Goal: Task Accomplishment & Management: Complete application form

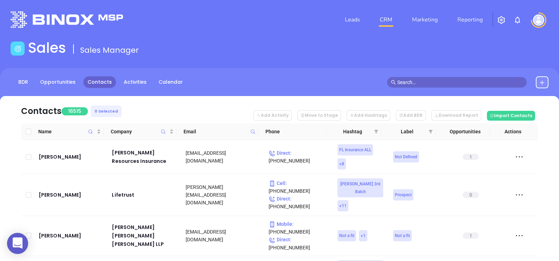
drag, startPoint x: 98, startPoint y: 82, endPoint x: 90, endPoint y: 79, distance: 8.8
click at [253, 133] on icon at bounding box center [252, 131] width 5 height 5
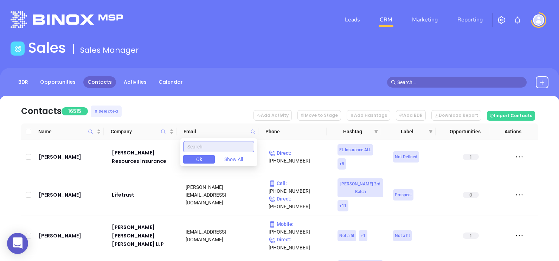
paste input "morinagency.com"
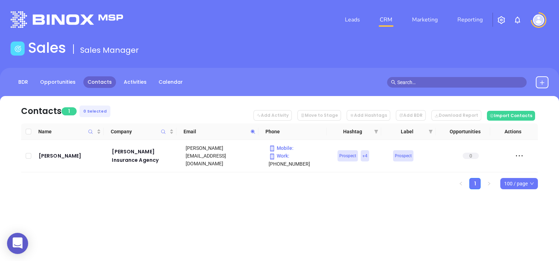
click at [254, 130] on icon at bounding box center [252, 131] width 5 height 5
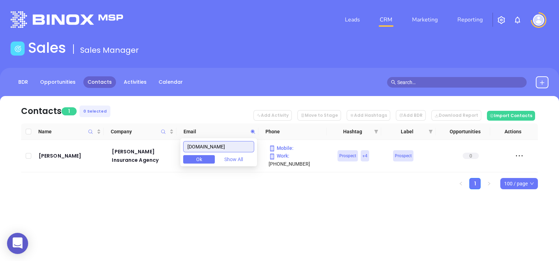
paste input "hpminsurance"
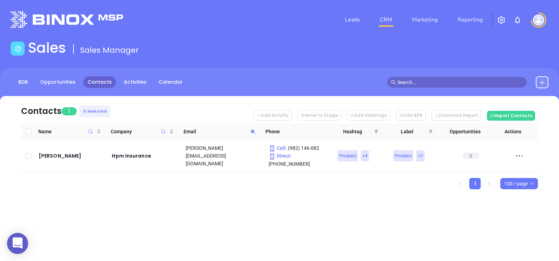
click at [255, 132] on span at bounding box center [253, 131] width 8 height 11
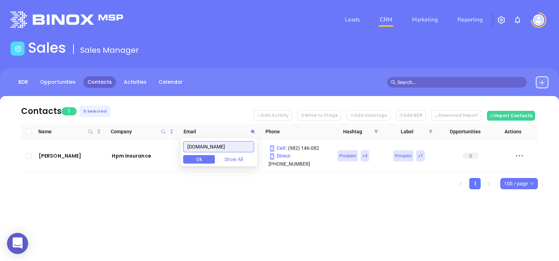
paste input "davistowl"
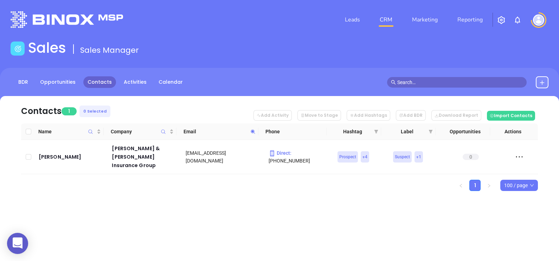
click at [254, 132] on icon at bounding box center [252, 131] width 5 height 5
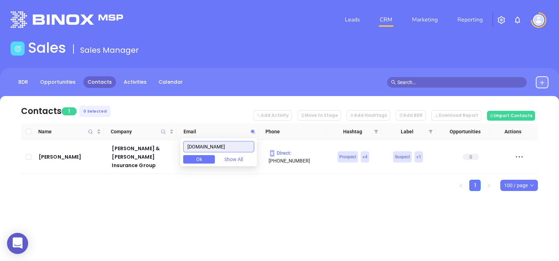
paste input "bellowsnichols"
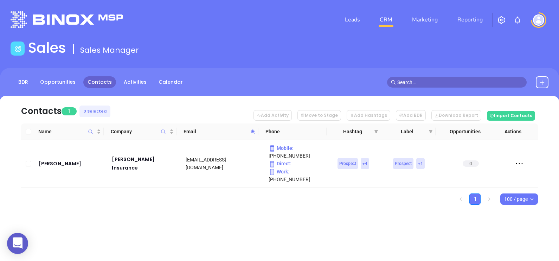
click at [253, 130] on icon at bounding box center [252, 131] width 5 height 5
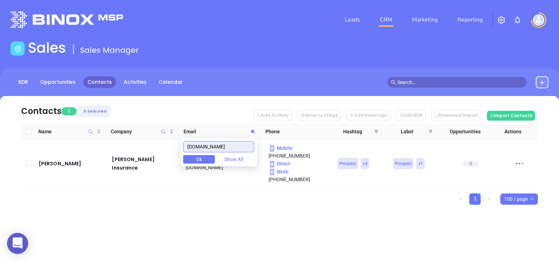
paste input "cgibusinesssolution"
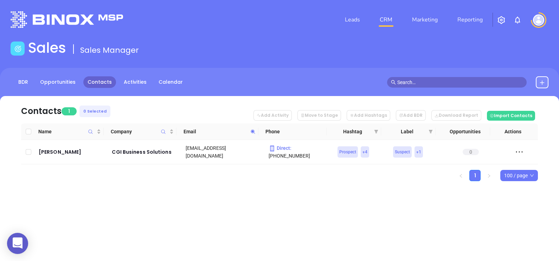
click at [256, 130] on span at bounding box center [253, 131] width 8 height 11
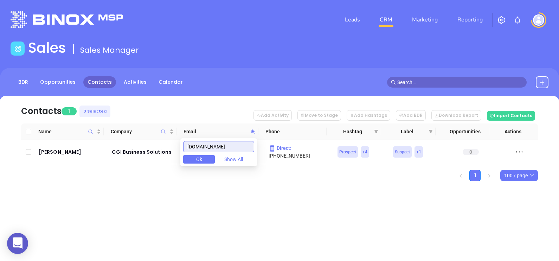
paste input "denovoinsurance"
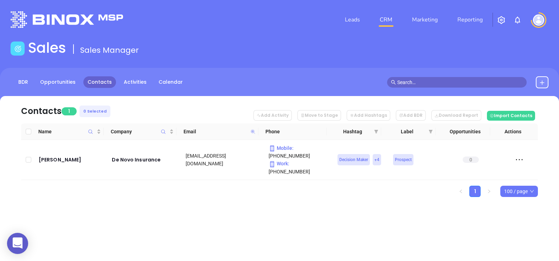
click at [253, 130] on icon at bounding box center [253, 131] width 4 height 4
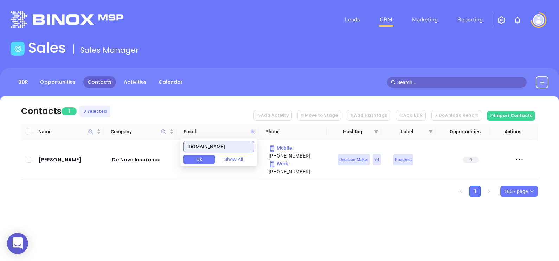
paste input "immanuel"
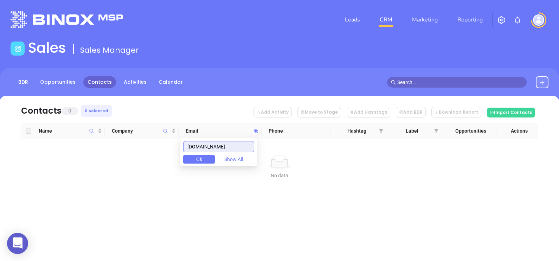
drag, startPoint x: 239, startPoint y: 142, endPoint x: 151, endPoint y: 148, distance: 88.4
click at [159, 149] on body "0 Leads CRM Marketing Reporting Financial Leads Leads Sales Sales Manager BDR O…" at bounding box center [279, 130] width 559 height 261
paste input "beals"
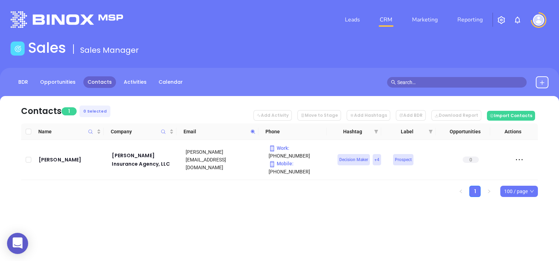
click at [253, 130] on icon at bounding box center [252, 131] width 5 height 5
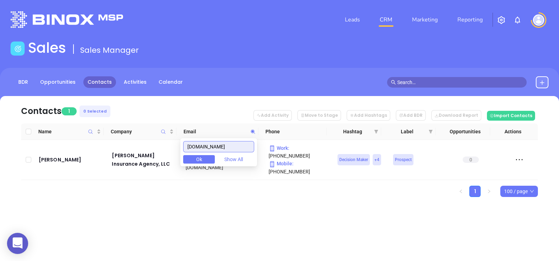
paste input "ouffordins"
click at [253, 130] on icon at bounding box center [252, 131] width 5 height 5
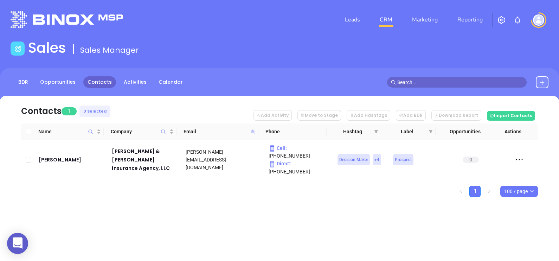
click at [252, 131] on icon at bounding box center [253, 131] width 4 height 4
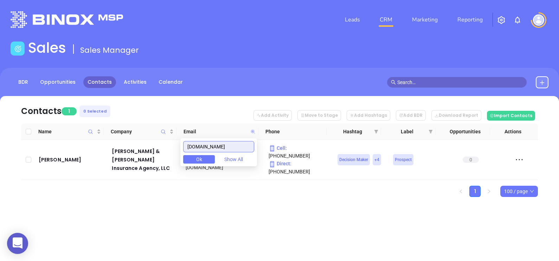
paste input "http://vaillancourt-woodward.com/"
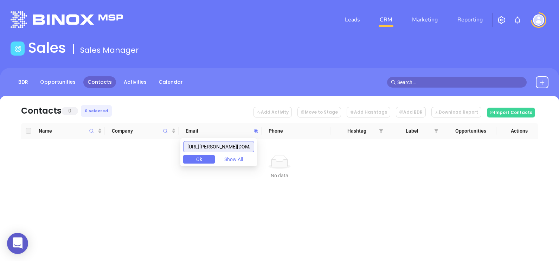
drag, startPoint x: 206, startPoint y: 144, endPoint x: 103, endPoint y: 147, distance: 103.3
click at [115, 151] on body "0 Leads CRM Marketing Reporting Financial Leads Leads Sales Sales Manager BDR O…" at bounding box center [279, 130] width 559 height 261
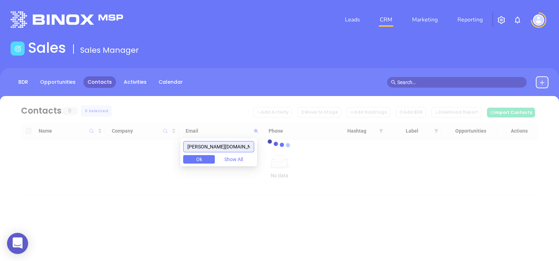
scroll to position [0, 5]
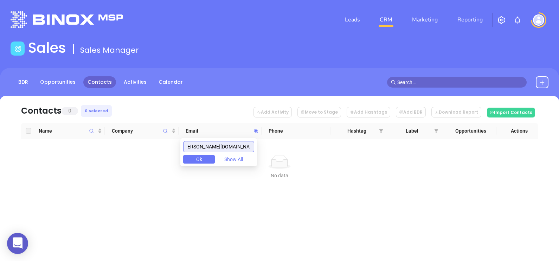
type input "vaillancourt-woodward.com"
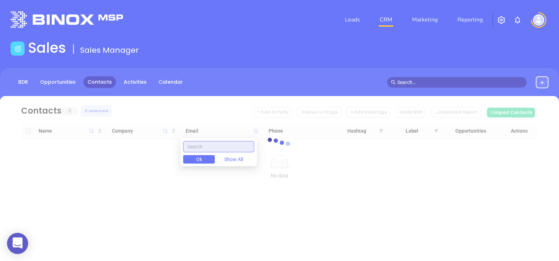
paste input "vaillancourt-woodward.com"
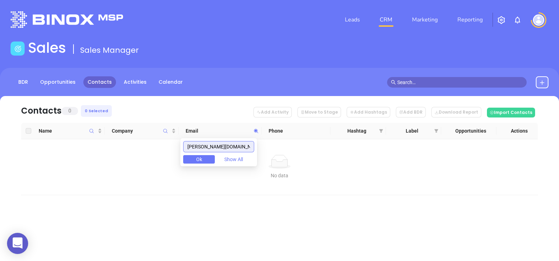
scroll to position [0, 2]
drag, startPoint x: 191, startPoint y: 144, endPoint x: 305, endPoint y: 155, distance: 114.4
click at [305, 155] on body "0 Leads CRM Marketing Reporting Financial Leads Leads Sales Sales Manager BDR O…" at bounding box center [279, 130] width 559 height 261
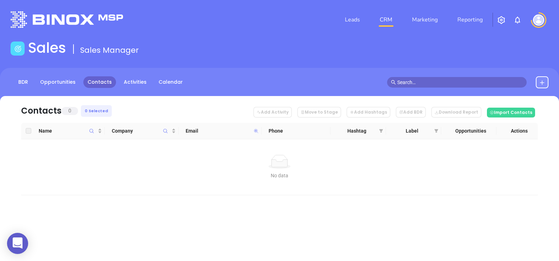
click at [257, 132] on icon at bounding box center [255, 130] width 5 height 5
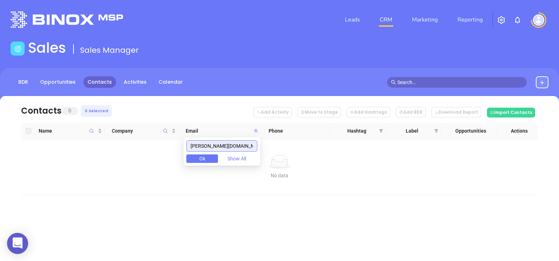
paste input "washwick"
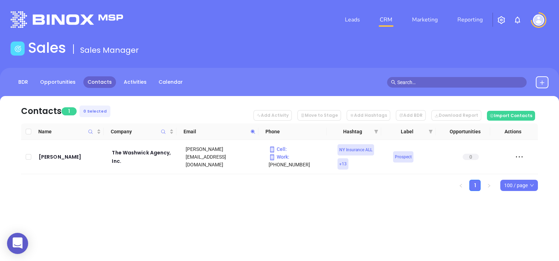
click at [251, 130] on icon at bounding box center [252, 131] width 5 height 5
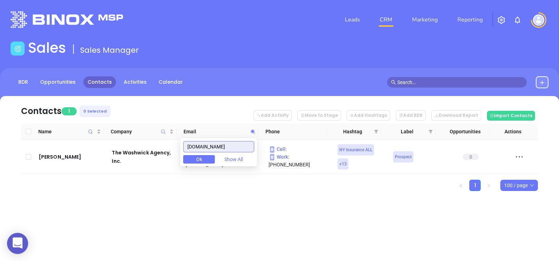
paste input "alliedia"
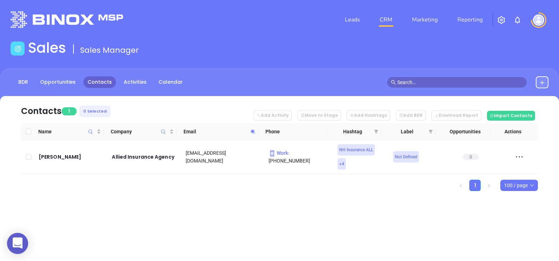
click at [254, 129] on icon at bounding box center [252, 131] width 5 height 5
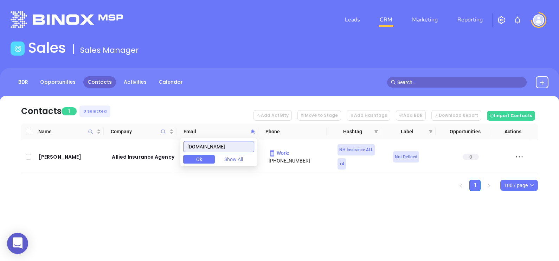
paste input "gallant-insurance"
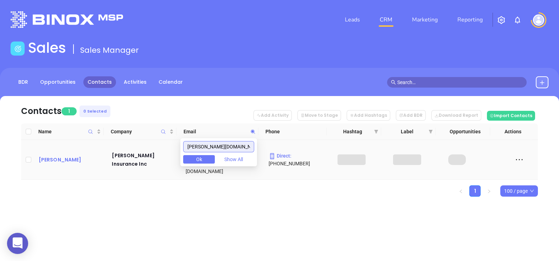
type input "gallant-insurance.com"
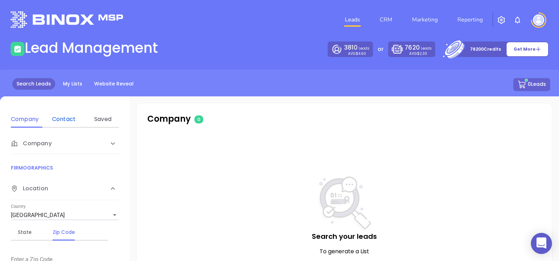
click at [64, 116] on div "Contact" at bounding box center [64, 119] width 28 height 8
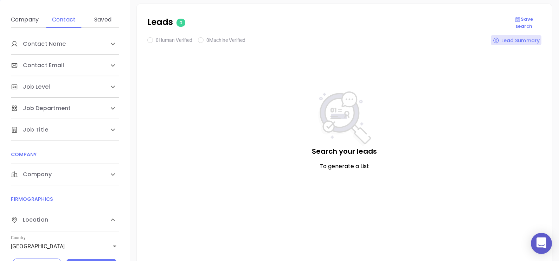
scroll to position [86, 0]
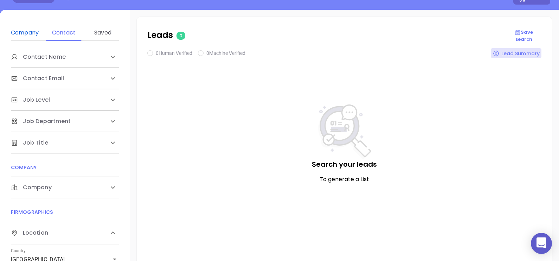
click at [23, 32] on div "Company" at bounding box center [25, 32] width 28 height 8
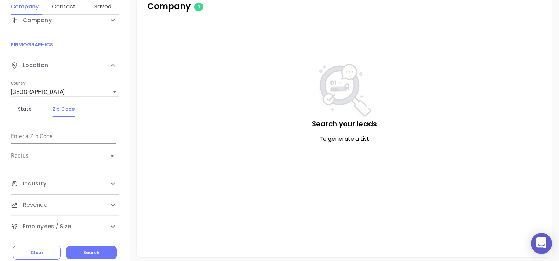
scroll to position [130, 0]
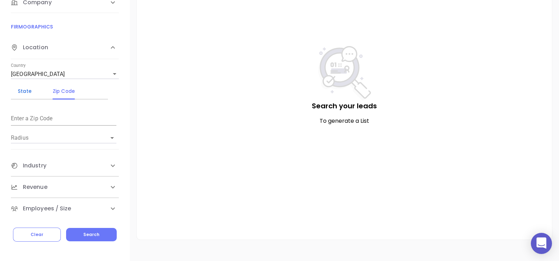
drag, startPoint x: 27, startPoint y: 86, endPoint x: 28, endPoint y: 92, distance: 5.4
click at [27, 87] on div "State" at bounding box center [25, 91] width 28 height 8
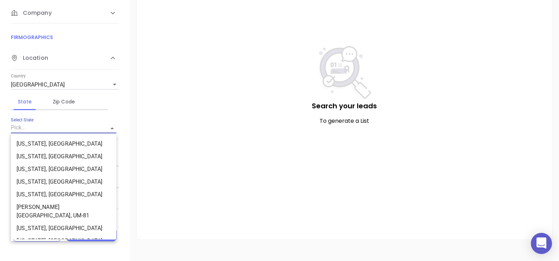
click at [54, 128] on input "Select State" at bounding box center [54, 128] width 86 height 10
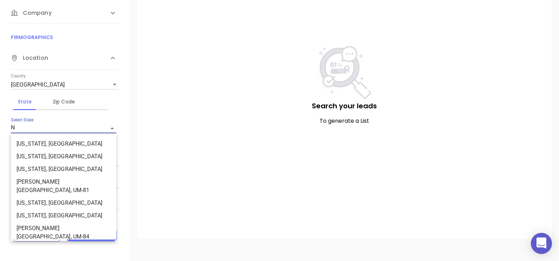
type input "NH"
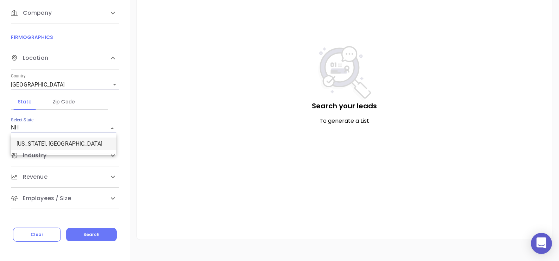
click at [49, 142] on li "New Hampshire, NH" at bounding box center [63, 143] width 105 height 13
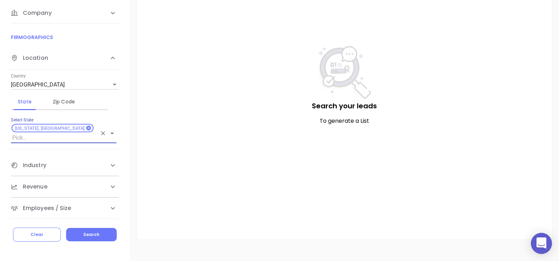
click at [63, 155] on div "Industry" at bounding box center [65, 165] width 108 height 21
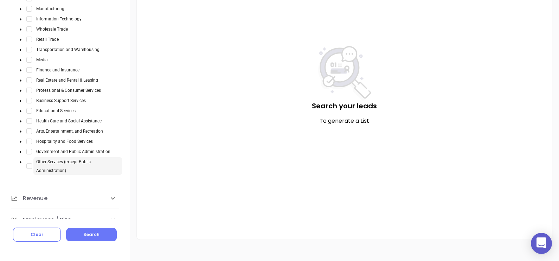
scroll to position [188, 0]
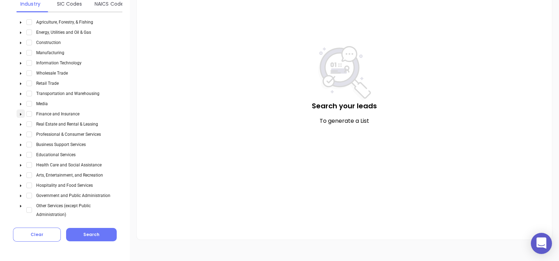
click at [17, 109] on span at bounding box center [21, 113] width 8 height 9
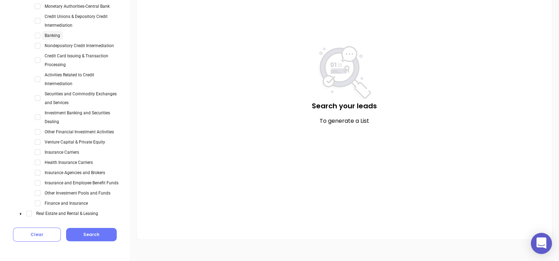
scroll to position [320, 0]
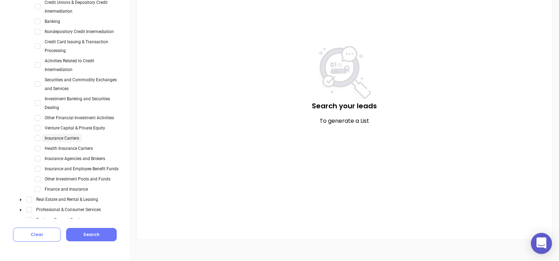
click at [64, 136] on span "Insurance Carriers" at bounding box center [62, 138] width 34 height 5
click at [76, 156] on span "Insurance Agencies and Brokers" at bounding box center [75, 158] width 60 height 5
click at [38, 135] on span "Select Insurance Carriers" at bounding box center [38, 138] width 6 height 6
click at [37, 156] on span "Select Insurance Agencies and Brokers" at bounding box center [38, 159] width 6 height 6
click at [98, 232] on button "Search" at bounding box center [91, 234] width 51 height 13
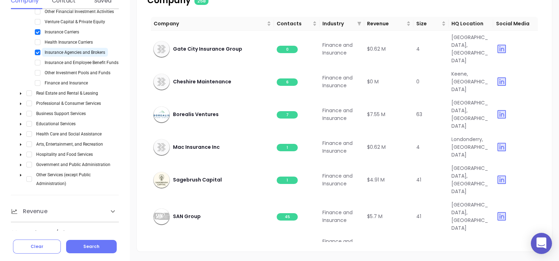
scroll to position [130, 0]
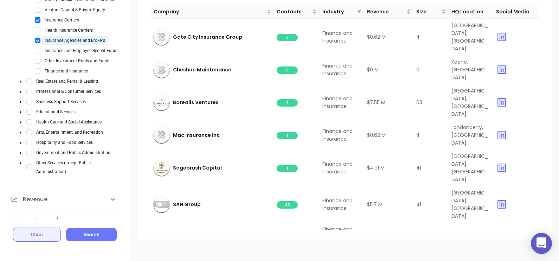
click at [48, 237] on button "Clear" at bounding box center [37, 234] width 48 height 14
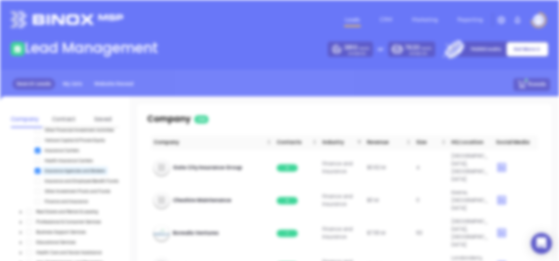
scroll to position [0, 0]
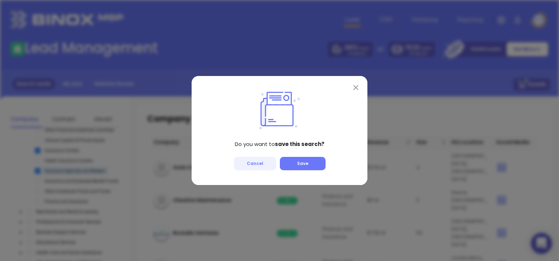
click at [253, 161] on span "Cancel" at bounding box center [255, 163] width 17 height 6
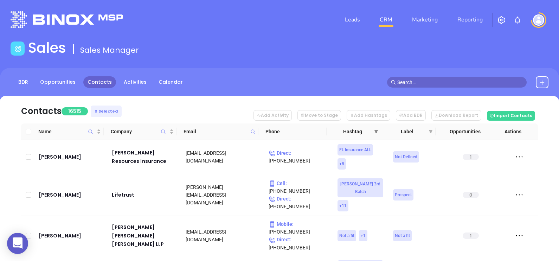
drag, startPoint x: 375, startPoint y: 133, endPoint x: 365, endPoint y: 144, distance: 14.4
click at [375, 133] on icon "filter" at bounding box center [376, 131] width 4 height 4
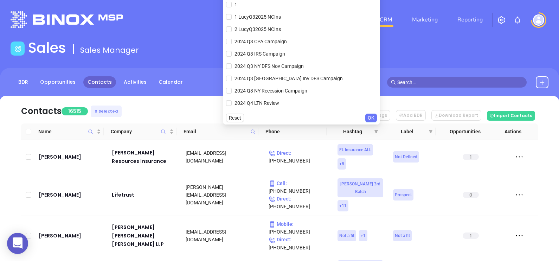
drag, startPoint x: 179, startPoint y: 103, endPoint x: 199, endPoint y: 116, distance: 23.6
click at [179, 103] on nav "Contacts 16515 0 Selected Add Activity Move to Stage Add Hashtags Add BDR Downl…" at bounding box center [279, 109] width 517 height 27
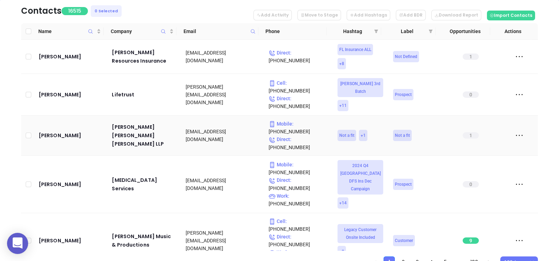
scroll to position [87, 0]
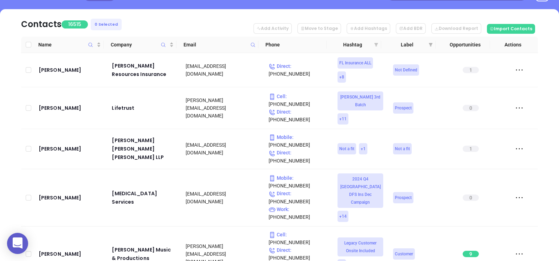
click at [376, 44] on icon "filter" at bounding box center [376, 45] width 4 height 4
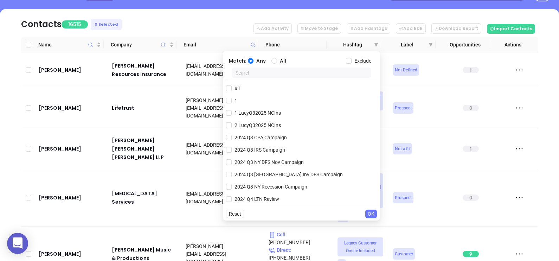
click at [290, 75] on input "text" at bounding box center [302, 72] width 140 height 11
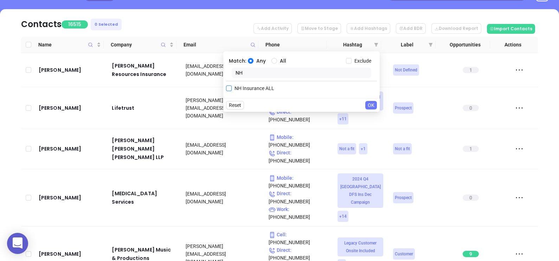
type input "NH"
click at [263, 89] on span "NH Insurance ALL" at bounding box center [254, 88] width 45 height 8
click at [232, 89] on input "NH Insurance ALL" at bounding box center [229, 88] width 6 height 6
checkbox input "true"
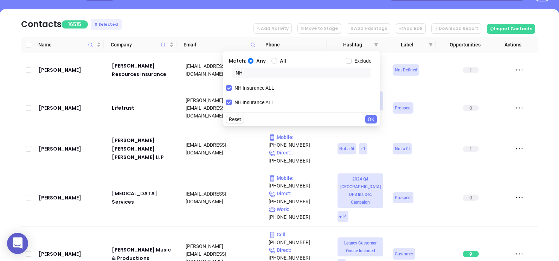
click at [371, 119] on span "OK" at bounding box center [371, 119] width 7 height 8
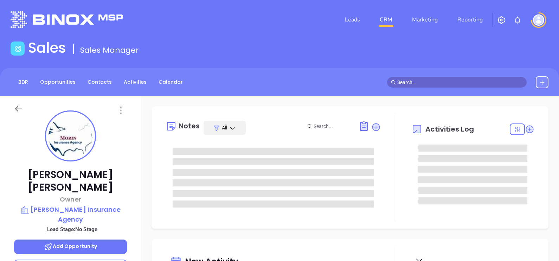
type input "[DATE]"
type input "[PERSON_NAME]"
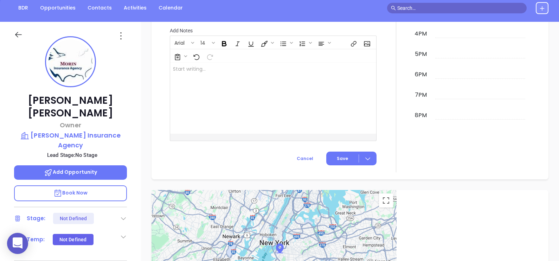
scroll to position [63, 0]
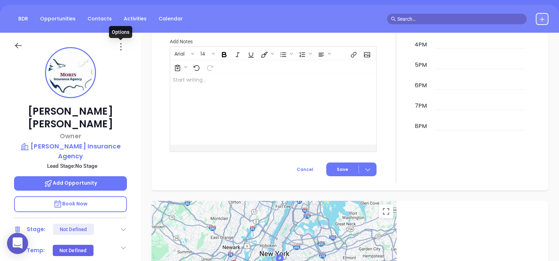
click at [119, 44] on icon at bounding box center [120, 46] width 11 height 11
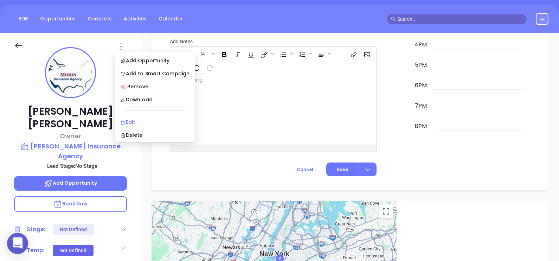
click at [146, 119] on div "Edit" at bounding box center [155, 122] width 69 height 8
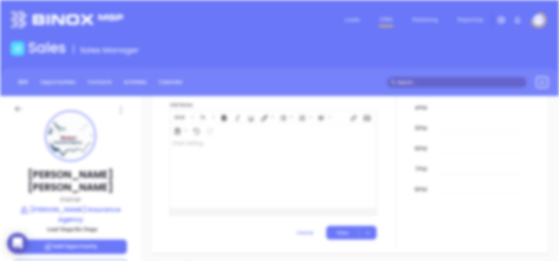
scroll to position [0, 0]
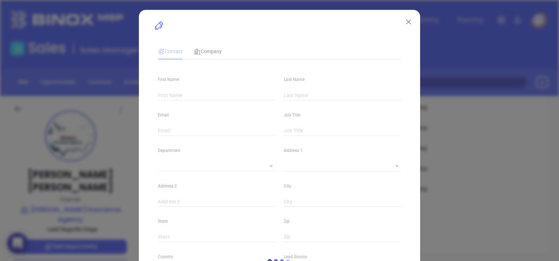
type input "[PERSON_NAME]"
type input "[PERSON_NAME][EMAIL_ADDRESS][DOMAIN_NAME]"
type input "Owner"
type input "1"
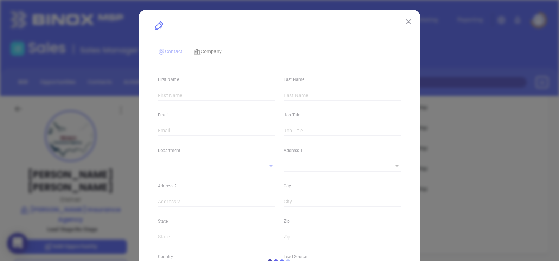
type input "[DOMAIN_NAME][URL][PERSON_NAME]"
type input "Marketing"
type input "Other"
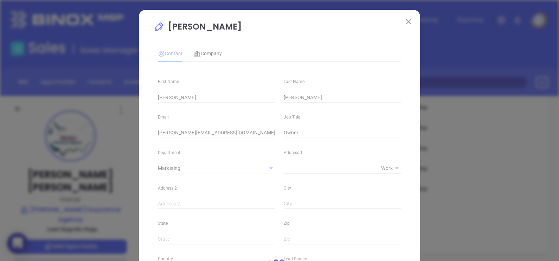
type input "(603) 875-1200"
type input "1"
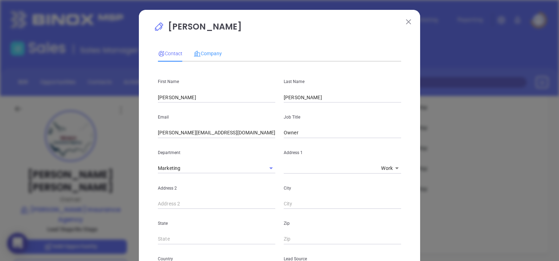
click at [209, 47] on div "Company" at bounding box center [208, 53] width 28 height 16
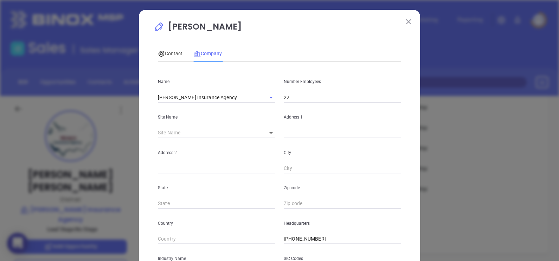
click at [302, 104] on div "Address 1" at bounding box center [342, 120] width 126 height 35
click at [295, 95] on input "22" at bounding box center [342, 97] width 117 height 11
type input "2"
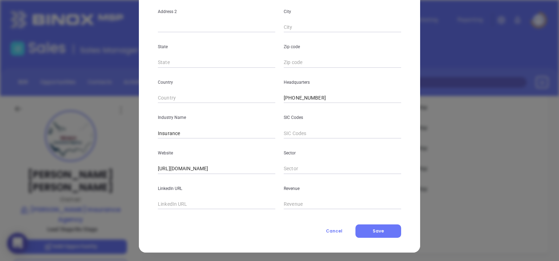
scroll to position [142, 0]
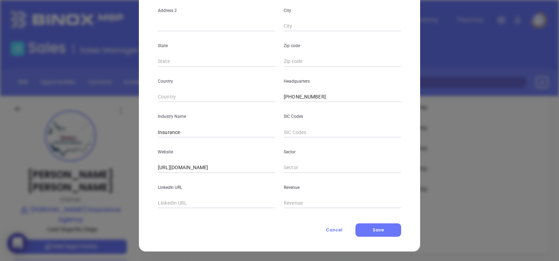
type input "13"
click at [199, 206] on input "text" at bounding box center [216, 203] width 117 height 11
paste input "www.linkedin.com/company/morin-insurance-agency/"
type input "www.linkedin.com/company/morin-insurance-agency/"
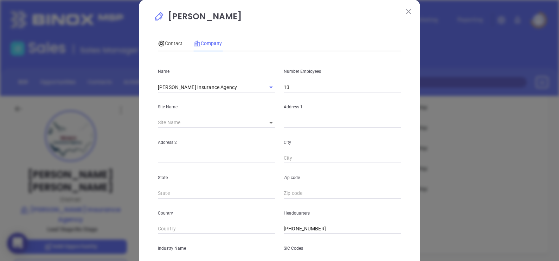
scroll to position [0, 0]
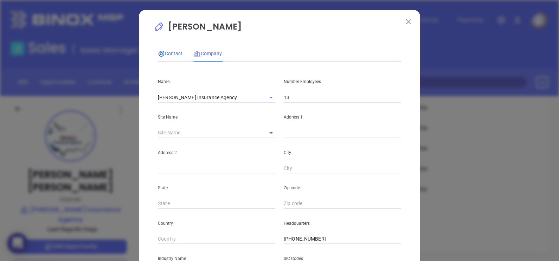
click at [176, 51] on span "Contact" at bounding box center [170, 54] width 25 height 6
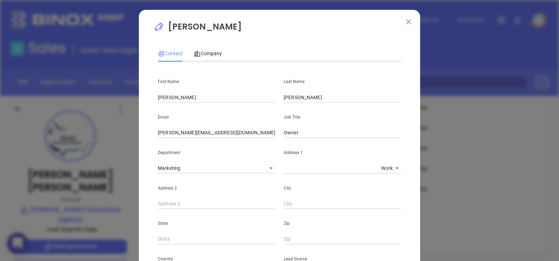
scroll to position [255, 0]
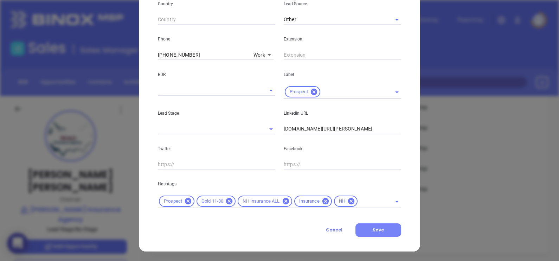
click at [381, 225] on button "Save" at bounding box center [378, 229] width 46 height 13
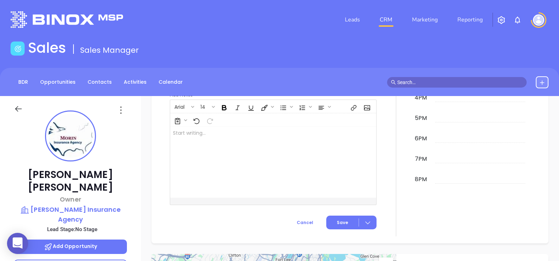
scroll to position [369, 0]
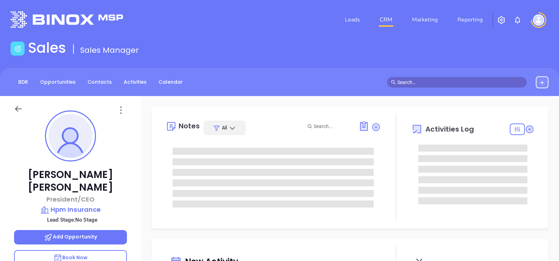
type input "[DATE]"
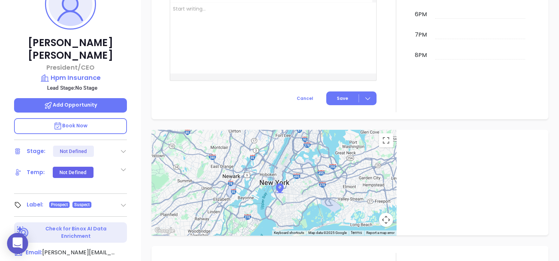
scroll to position [400, 0]
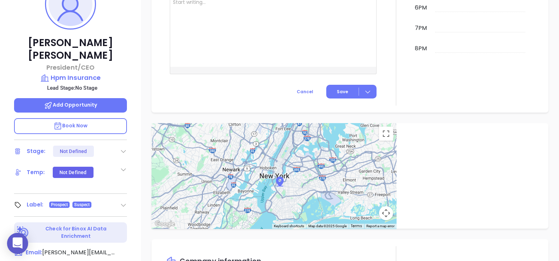
type input "[PERSON_NAME]"
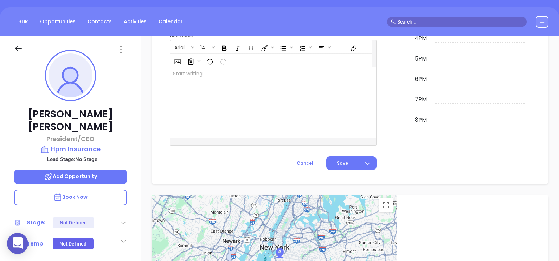
scroll to position [0, 0]
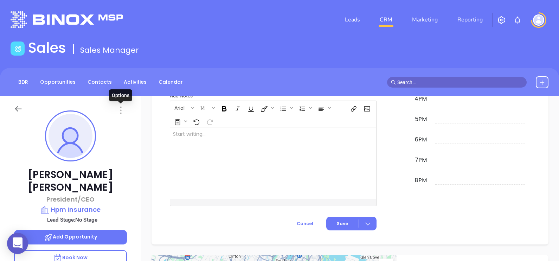
click at [119, 105] on icon at bounding box center [120, 109] width 11 height 11
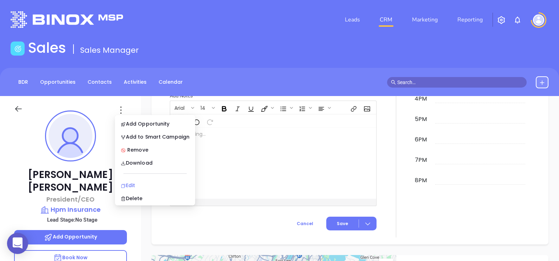
click at [156, 184] on div "Edit" at bounding box center [155, 185] width 69 height 8
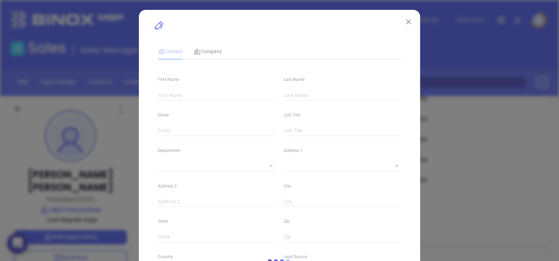
type input "[PERSON_NAME]"
type input "[PERSON_NAME][EMAIL_ADDRESS][DOMAIN_NAME]"
type input "President/CEO"
type input "1"
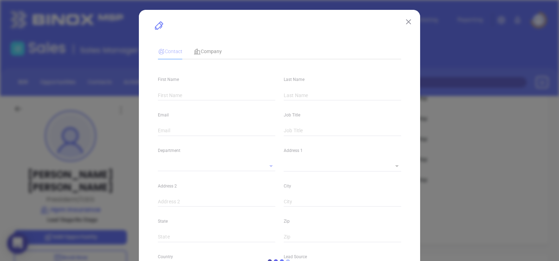
type input "[DOMAIN_NAME][URL][PERSON_NAME]"
type input "Marketing"
type input "Other"
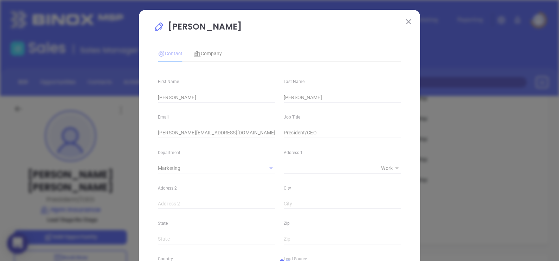
type input "1"
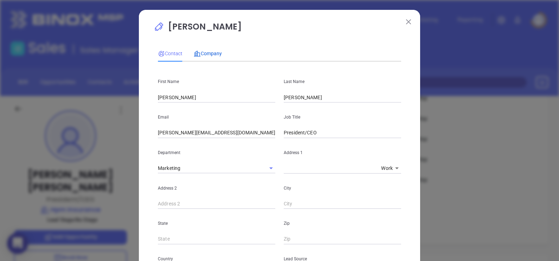
click at [202, 57] on div "Company" at bounding box center [208, 54] width 28 height 8
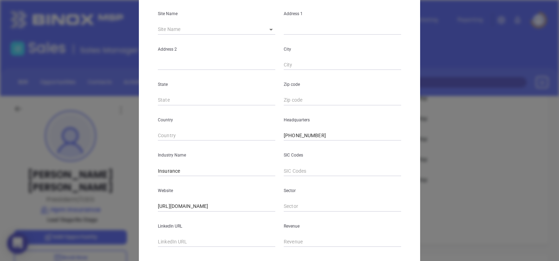
scroll to position [142, 0]
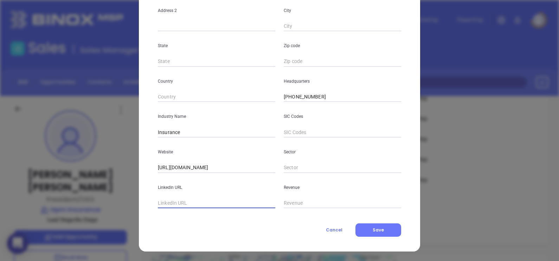
click at [184, 200] on input "text" at bounding box center [216, 203] width 117 height 11
paste input "[DOMAIN_NAME][URL]"
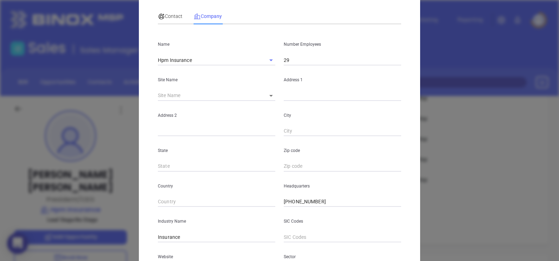
scroll to position [0, 0]
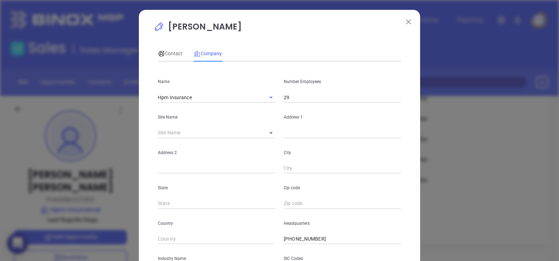
type input "www.linkedin.com/company/hpm-insurance/"
click at [302, 101] on input "29" at bounding box center [342, 97] width 117 height 11
type input "25"
drag, startPoint x: 274, startPoint y: 19, endPoint x: 295, endPoint y: 129, distance: 111.7
click at [274, 19] on div "Lyle Fulkerson Contact Company First Name Lyle Last Name Fulkerson Email lyle@h…" at bounding box center [279, 201] width 281 height 383
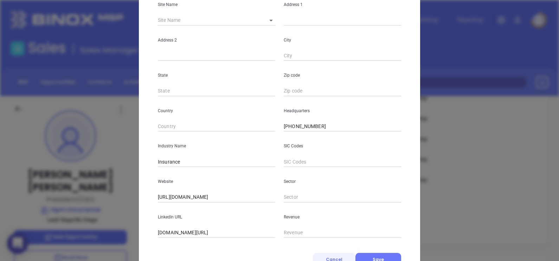
scroll to position [142, 0]
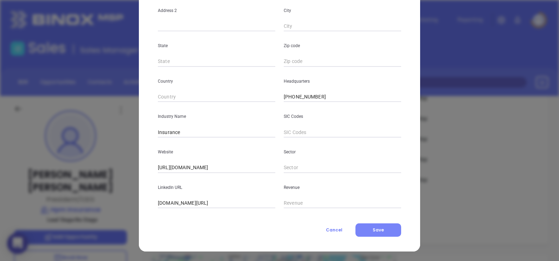
click at [392, 227] on button "Save" at bounding box center [378, 229] width 46 height 13
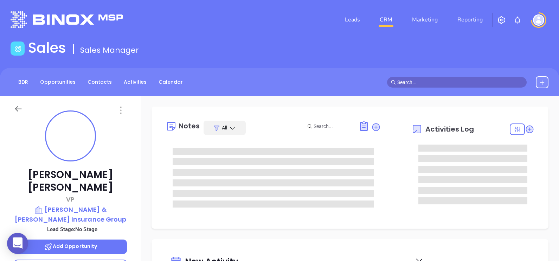
type input "[DATE]"
type input "[PERSON_NAME]"
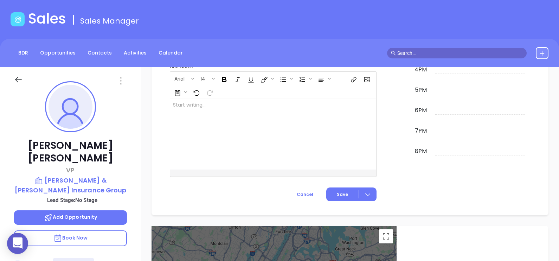
scroll to position [0, 0]
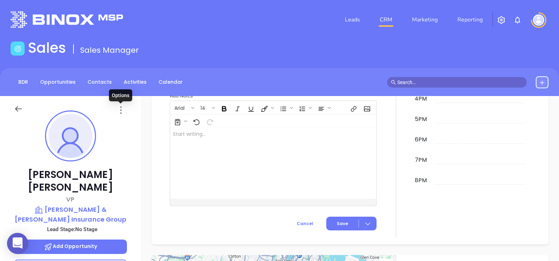
click at [122, 108] on icon at bounding box center [120, 109] width 11 height 11
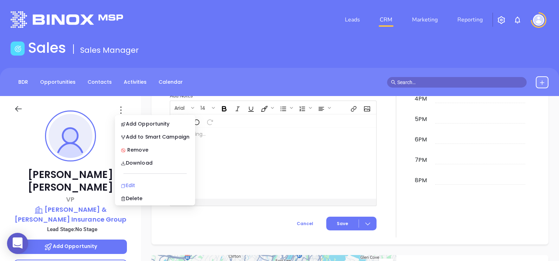
click at [149, 184] on div "Edit" at bounding box center [155, 185] width 69 height 8
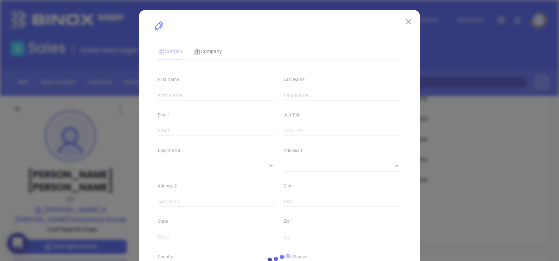
type input "Ryan"
type input "Towle"
type input "rtowle@davistowle.com"
type input "VP"
type input "1"
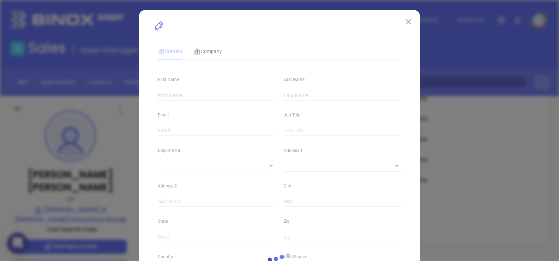
type input "www.linkedin.com/in/ryan-towle-3b99a73"
type input "Marketing"
type input "Other"
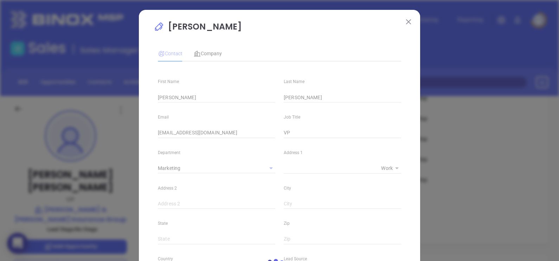
type input "1"
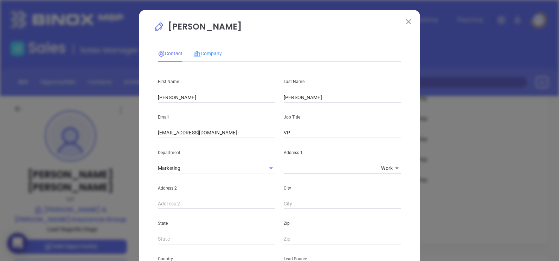
click at [207, 47] on div "Company" at bounding box center [208, 53] width 28 height 16
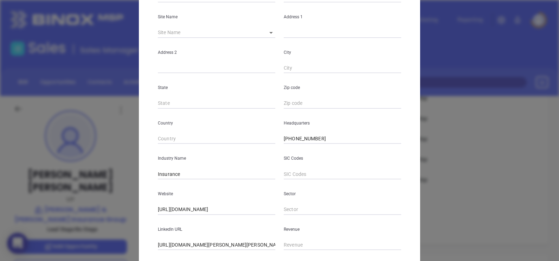
scroll to position [142, 0]
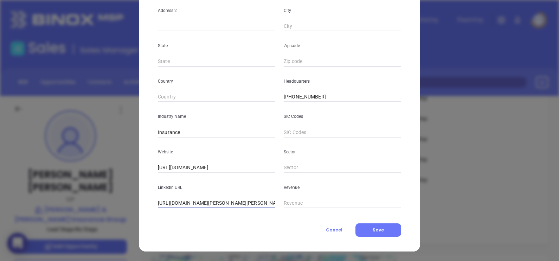
drag, startPoint x: 172, startPoint y: 200, endPoint x: 112, endPoint y: 200, distance: 59.0
click at [112, 200] on div "Ryan Towle Contact Company First Name Ryan Last Name Towle Email rtowle@davisto…" at bounding box center [279, 130] width 559 height 261
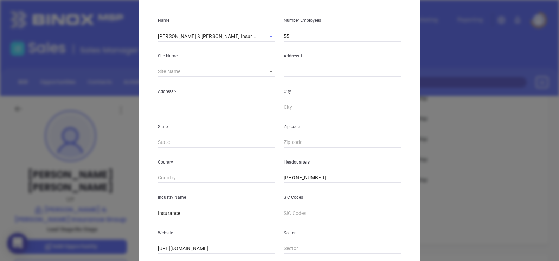
scroll to position [0, 0]
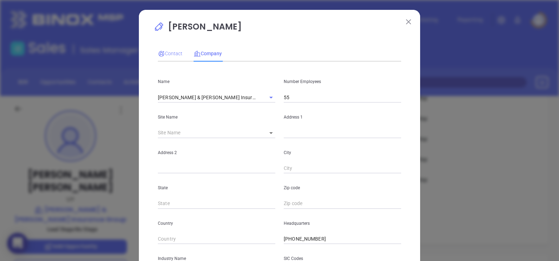
type input "www.linkedin.com/company/davis-&-towle-group-inc-/"
click at [174, 51] on span "Contact" at bounding box center [170, 54] width 25 height 6
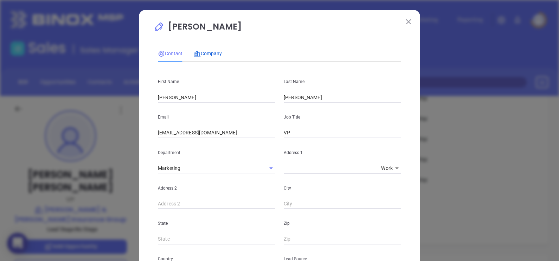
click at [219, 49] on div "Company" at bounding box center [208, 53] width 28 height 16
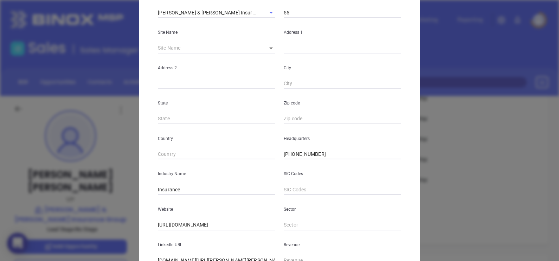
scroll to position [142, 0]
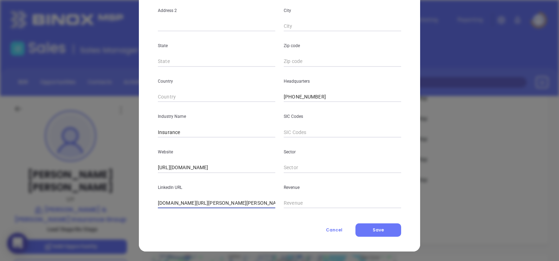
click at [225, 202] on input "www.linkedin.com/company/davis-&-towle-group-inc-/" at bounding box center [216, 203] width 117 height 11
click at [225, 201] on input "www.linkedin.com/company/davis-&-towle-group-inc-/" at bounding box center [216, 203] width 117 height 11
click at [225, 200] on input "www.linkedin.com/company/davis-&-towle-group-inc-/" at bounding box center [216, 203] width 117 height 11
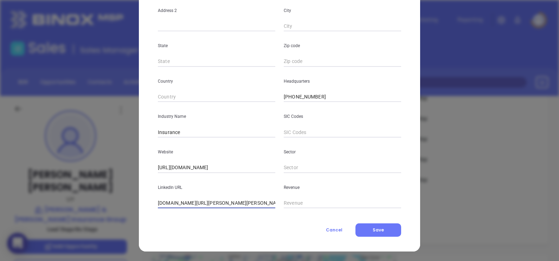
click at [225, 200] on input "www.linkedin.com/company/davis-&-towle-group-inc-/" at bounding box center [216, 203] width 117 height 11
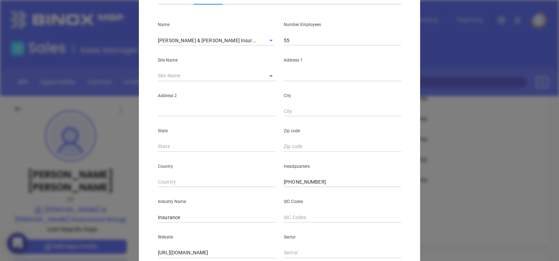
scroll to position [0, 0]
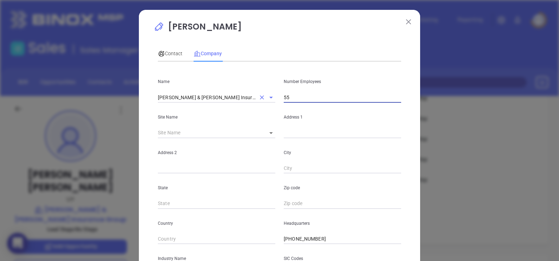
drag, startPoint x: 295, startPoint y: 98, endPoint x: 263, endPoint y: 97, distance: 32.0
click at [263, 97] on div "Name Davis & Towle Insurance Group Number Employees 55" at bounding box center [280, 84] width 252 height 35
type input "61"
click at [296, 56] on div "Contact Company" at bounding box center [279, 53] width 243 height 16
drag, startPoint x: 176, startPoint y: 52, endPoint x: 176, endPoint y: 56, distance: 3.9
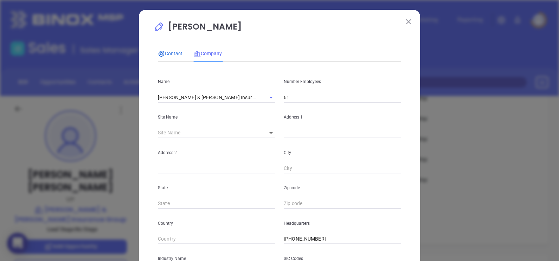
click at [176, 54] on span "Contact" at bounding box center [170, 54] width 25 height 6
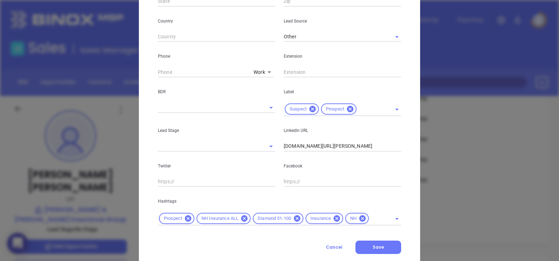
scroll to position [255, 0]
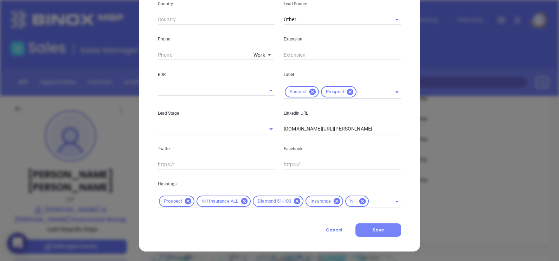
click at [376, 227] on span "Save" at bounding box center [378, 230] width 11 height 6
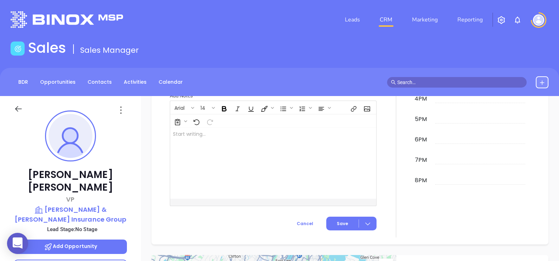
scroll to position [378, 0]
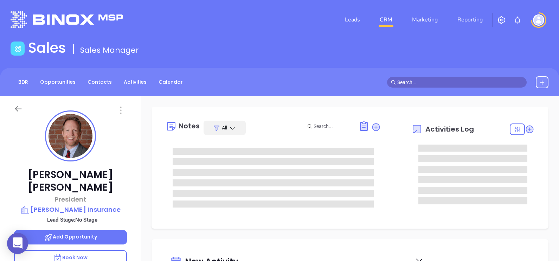
scroll to position [143, 0]
type input "[PERSON_NAME]"
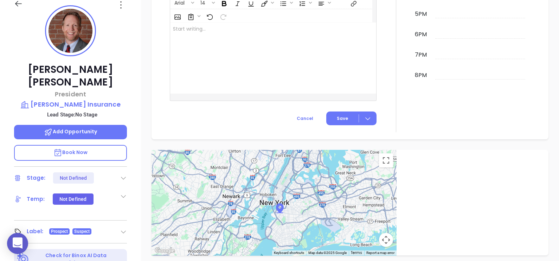
scroll to position [63, 0]
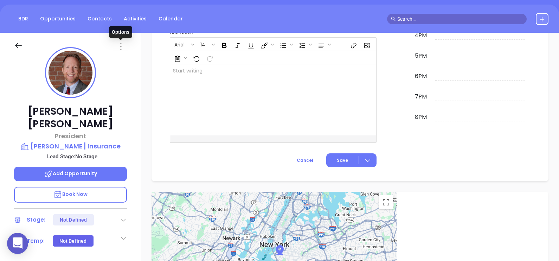
click at [119, 48] on icon at bounding box center [120, 46] width 11 height 11
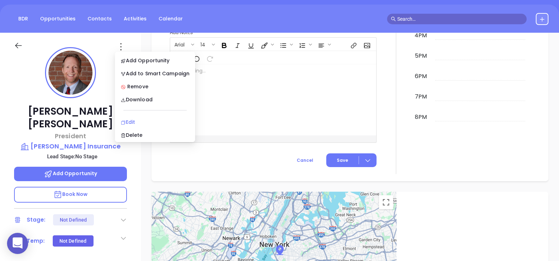
click at [141, 124] on div "Edit" at bounding box center [155, 122] width 69 height 8
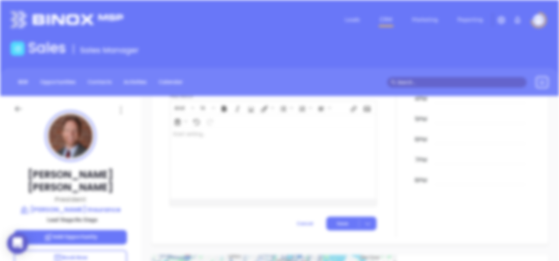
scroll to position [0, 0]
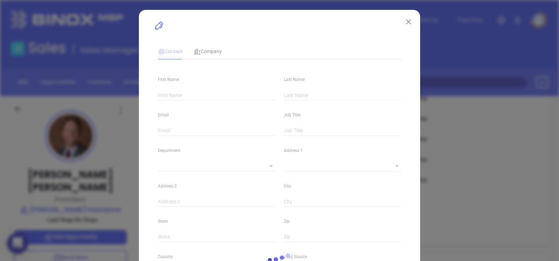
type input "[PERSON_NAME]"
type input "[EMAIL_ADDRESS][DOMAIN_NAME]"
type input "President"
type input "1"
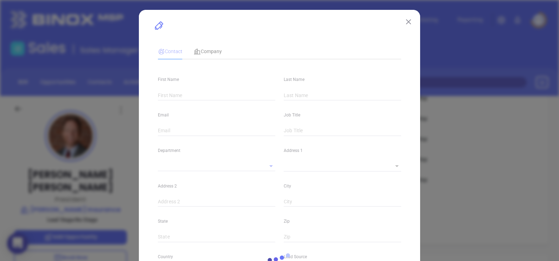
type input "[DOMAIN_NAME][URL][PERSON_NAME]"
type input "Marketing"
type input "Other"
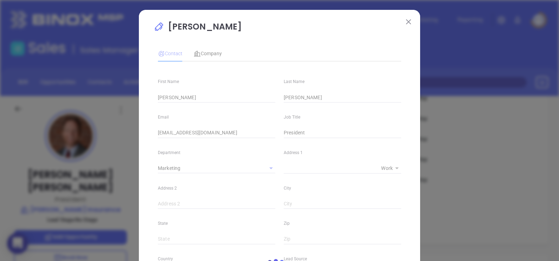
type input "[PHONE_NUMBER]"
type input "1"
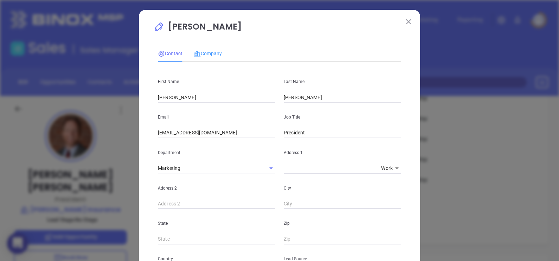
click at [206, 59] on div "Company" at bounding box center [208, 53] width 28 height 16
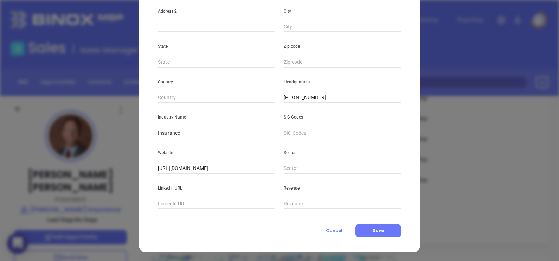
scroll to position [142, 0]
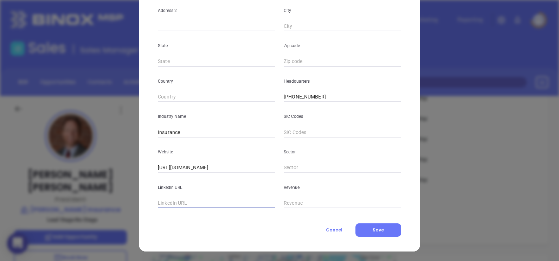
click at [162, 204] on input "text" at bounding box center [216, 203] width 117 height 11
paste input "[DOMAIN_NAME][URL][PERSON_NAME]"
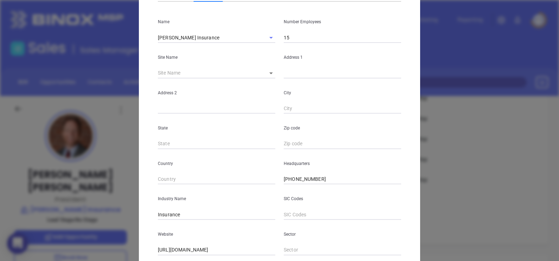
scroll to position [0, 0]
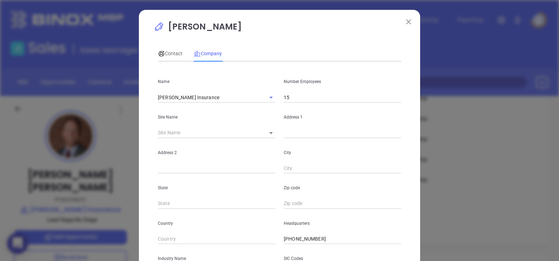
type input "[DOMAIN_NAME][URL][PERSON_NAME]"
click at [294, 98] on input "15" at bounding box center [342, 97] width 117 height 11
type input "1"
type input "9"
click at [167, 51] on span "Contact" at bounding box center [170, 54] width 25 height 6
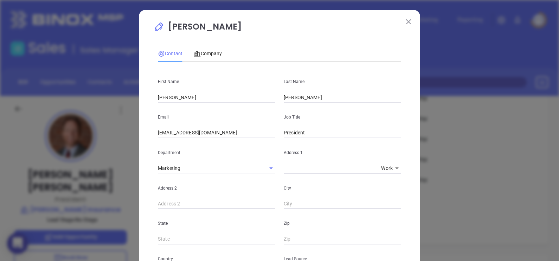
scroll to position [255, 0]
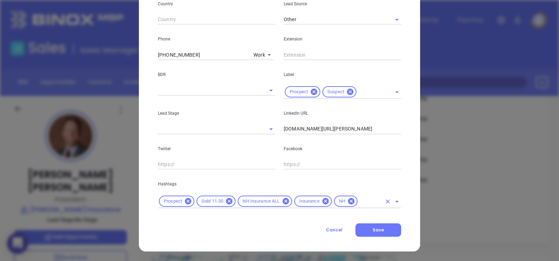
click at [228, 201] on icon at bounding box center [229, 201] width 6 height 6
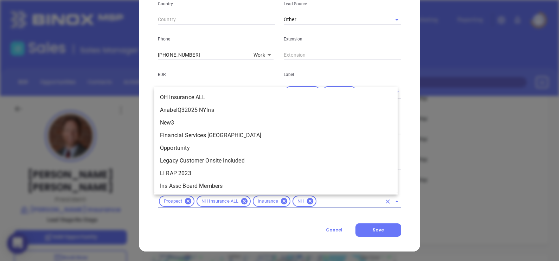
click at [325, 197] on input "text" at bounding box center [349, 201] width 64 height 9
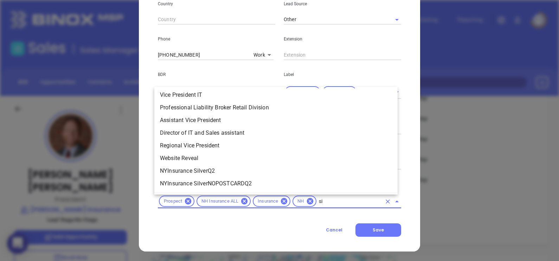
scroll to position [0, 0]
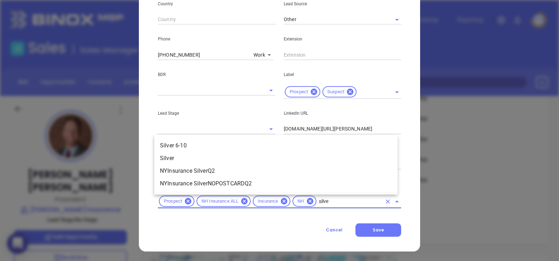
type input "silver"
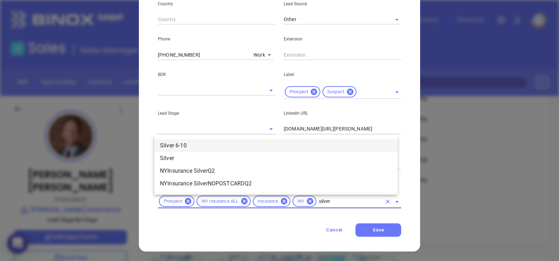
click at [222, 147] on li "Silver 6-10" at bounding box center [275, 145] width 243 height 13
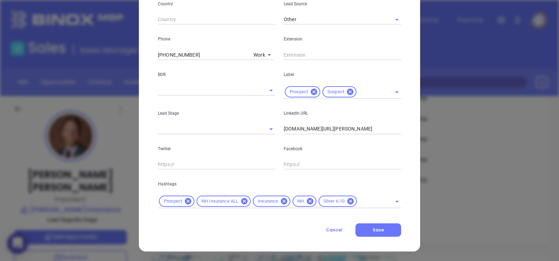
click at [373, 237] on div "[PERSON_NAME] Contact Company First Name [PERSON_NAME] Last Name [PERSON_NAME] …" at bounding box center [279, 3] width 281 height 496
click at [374, 233] on button "Save" at bounding box center [378, 229] width 46 height 13
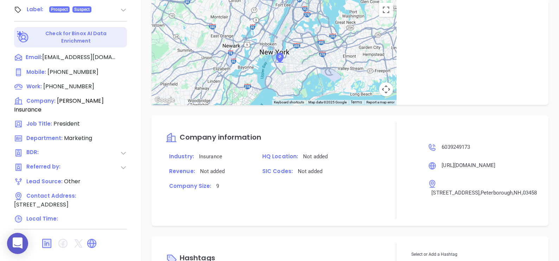
scroll to position [378, 0]
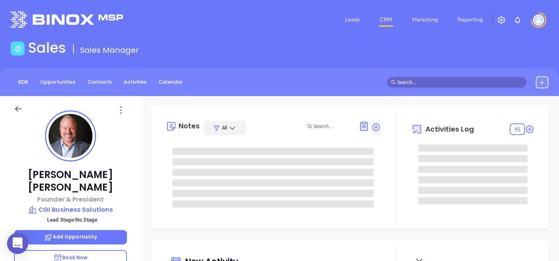
type input "[DATE]"
type input "[PERSON_NAME]"
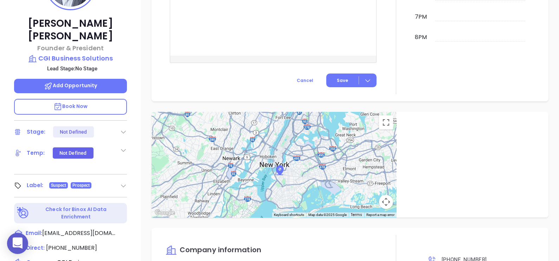
scroll to position [107, 0]
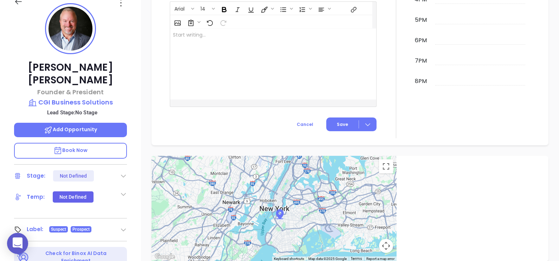
click at [122, 5] on icon at bounding box center [120, 2] width 11 height 11
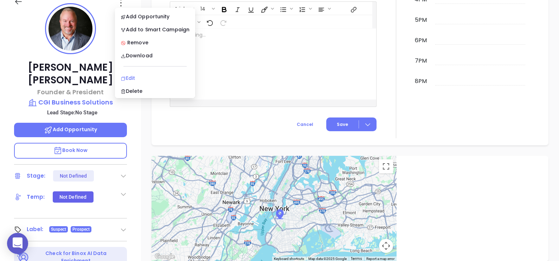
click at [149, 72] on li "Edit" at bounding box center [154, 78] width 77 height 15
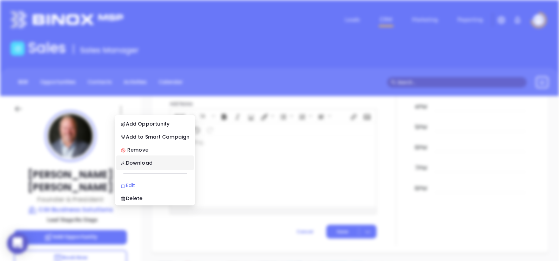
scroll to position [0, 0]
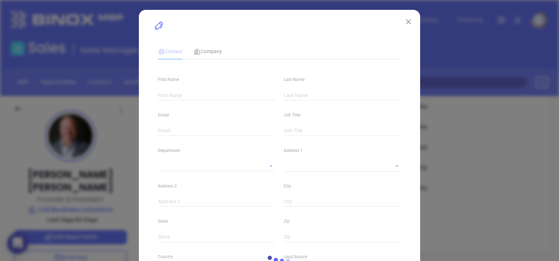
type input "[PERSON_NAME]"
type input "Cronin"
type input "dcronin@cgibusinesssolutions.com"
type input "Founder & President"
type input "1"
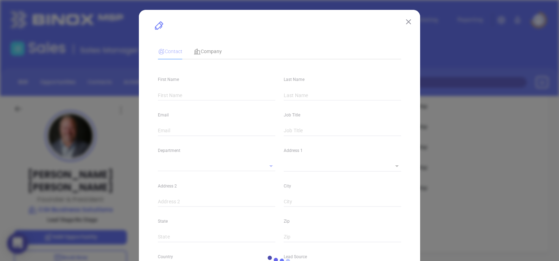
type input "www.linkedin.com/in/dan-cronin-438121bb"
type input "Marketing"
type input "Other"
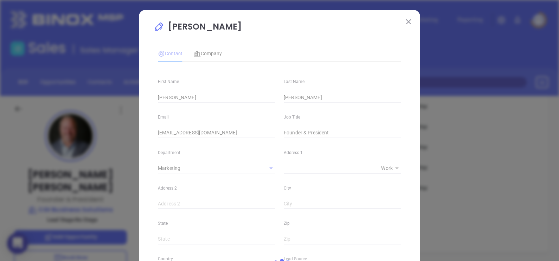
type input "1"
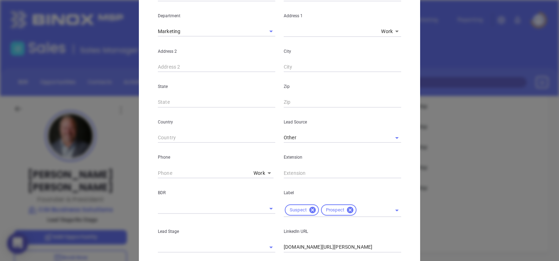
scroll to position [35, 0]
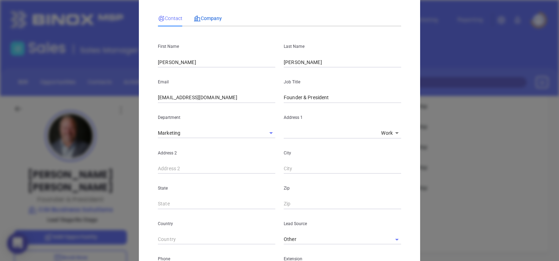
click at [207, 15] on span "Company" at bounding box center [208, 18] width 28 height 6
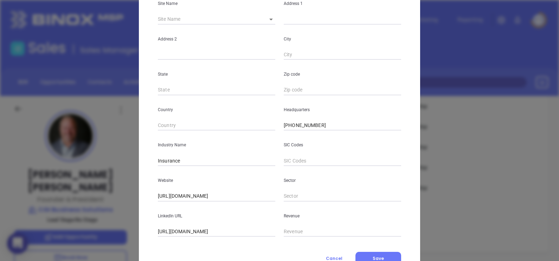
scroll to position [142, 0]
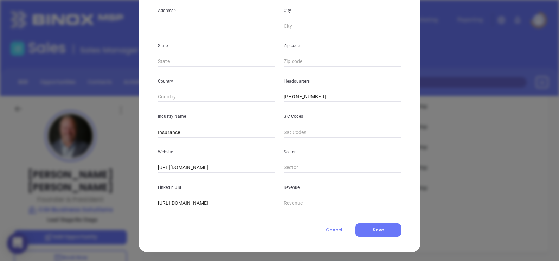
click at [265, 202] on input "https://www.linkedin.com/company/cgi-business-solutions/" at bounding box center [216, 203] width 117 height 11
click at [326, 228] on span "Cancel" at bounding box center [334, 230] width 17 height 6
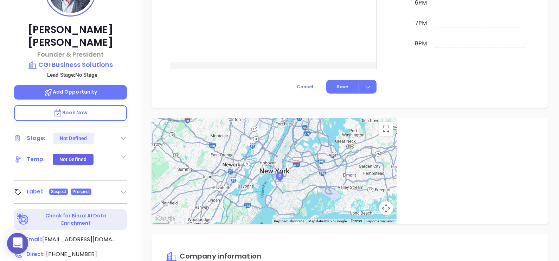
scroll to position [264, 0]
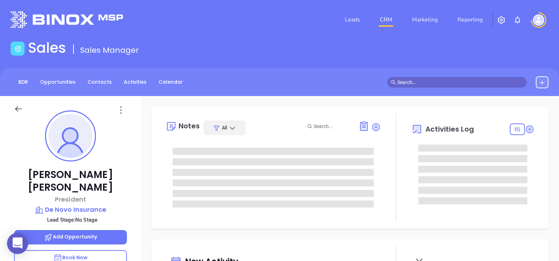
type input "[DATE]"
type input "[PERSON_NAME]"
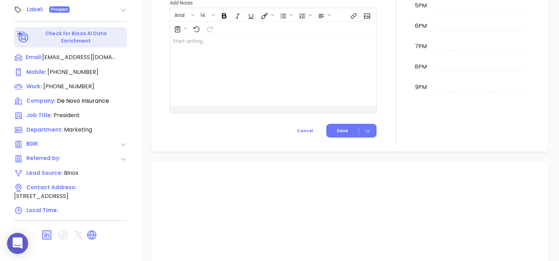
scroll to position [351, 0]
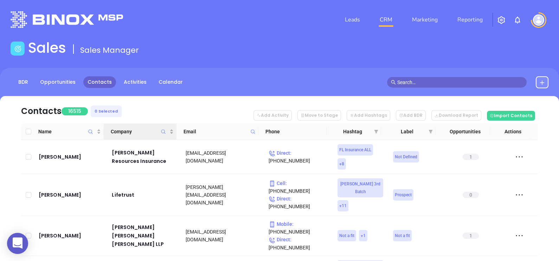
click at [163, 130] on icon "Company" at bounding box center [163, 131] width 5 height 5
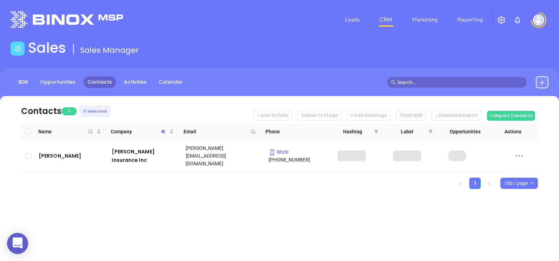
click at [276, 184] on div "Contacts 1 0 Selected Add Activity Move to Stage Add Hashtags Add BDR Download …" at bounding box center [279, 154] width 559 height 117
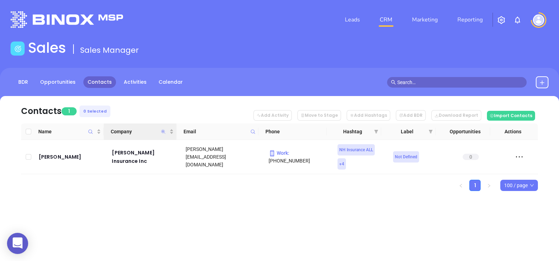
click at [162, 131] on icon "Company" at bounding box center [163, 131] width 4 height 4
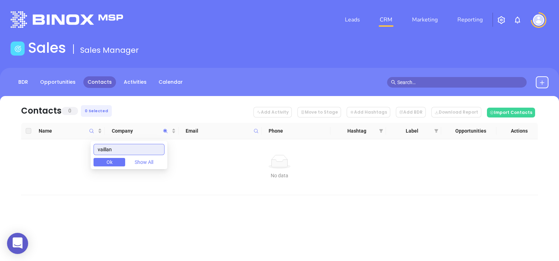
type input "vaillan"
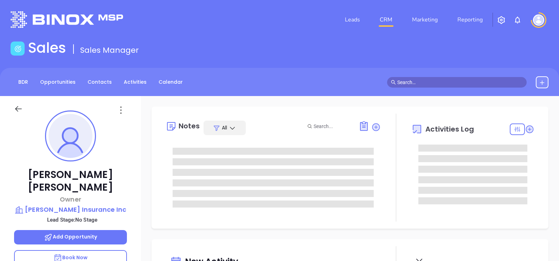
type input "[DATE]"
type input "[PERSON_NAME]"
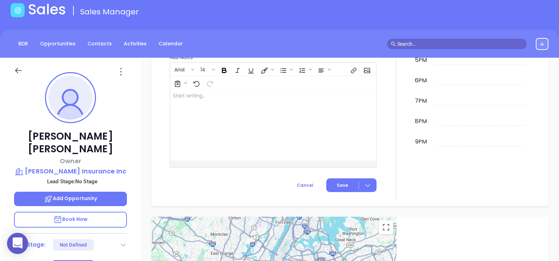
scroll to position [0, 0]
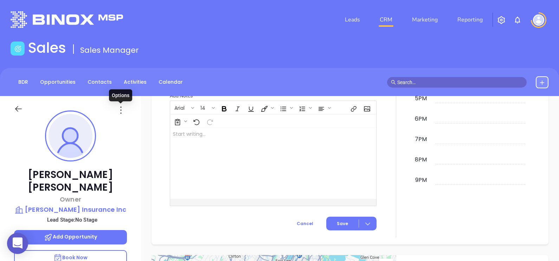
click at [121, 111] on icon at bounding box center [120, 109] width 11 height 11
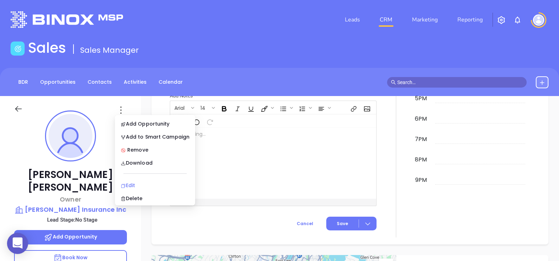
click at [155, 186] on div "Edit" at bounding box center [155, 185] width 69 height 8
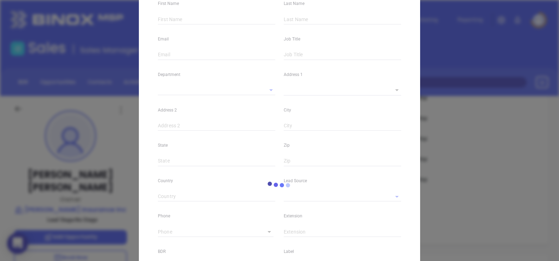
type input "David"
type input "Goodwin"
type input "david@immanuelins.com"
type input "Owner"
type textarea "3 Brittany Lane"
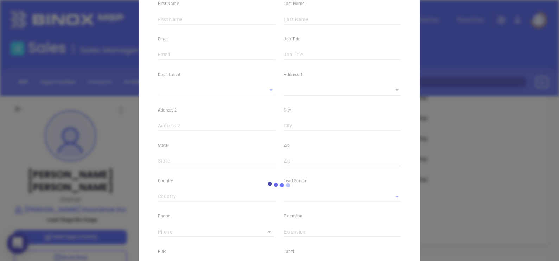
type input "1"
type input "Barrington"
type input "NH"
type input "03825"
type input "www.linkedin.com/in/david-goodwin-cic-ba5b8a18"
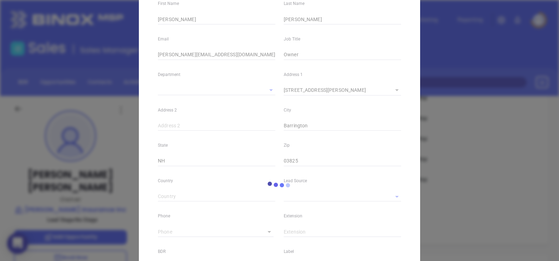
type input "Marketing"
type input "Binox"
type input "undefined undefined"
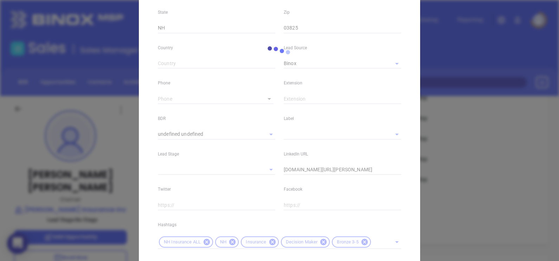
scroll to position [221, 0]
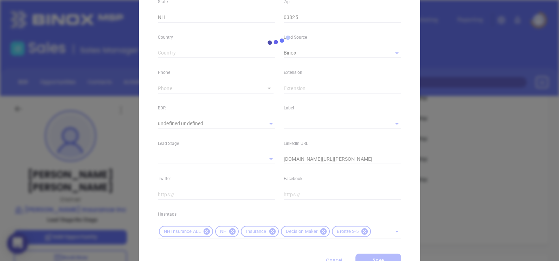
type input "(603) 335-4300"
type input "1"
type input "x4"
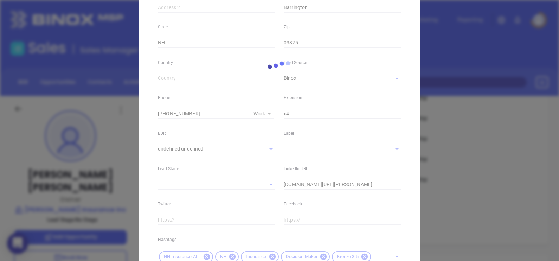
scroll to position [252, 0]
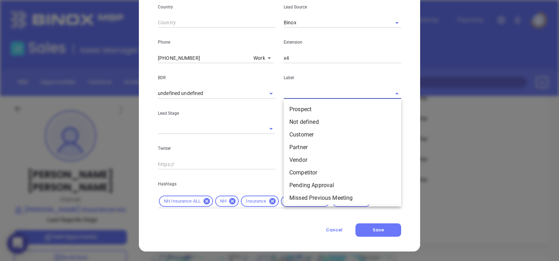
drag, startPoint x: 299, startPoint y: 95, endPoint x: 302, endPoint y: 107, distance: 12.4
click at [299, 95] on input "text" at bounding box center [333, 93] width 98 height 10
click at [305, 110] on li "Prospect" at bounding box center [342, 109] width 117 height 13
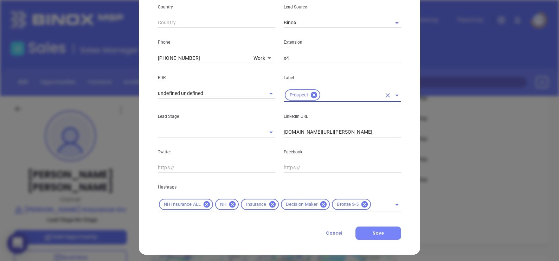
click at [369, 229] on button "Save" at bounding box center [378, 232] width 46 height 13
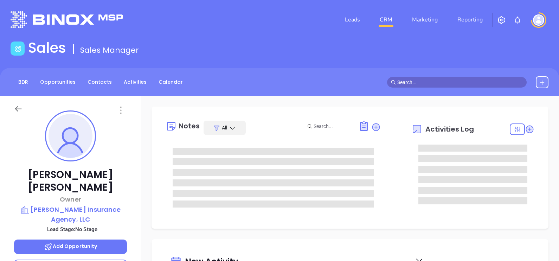
type input "[DATE]"
type input "[PERSON_NAME]"
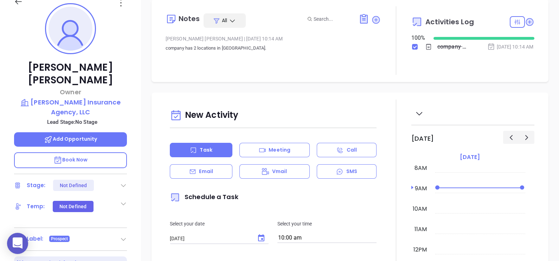
scroll to position [19, 0]
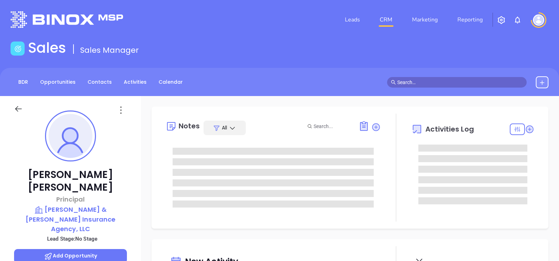
type input "[DATE]"
type input "[PERSON_NAME]"
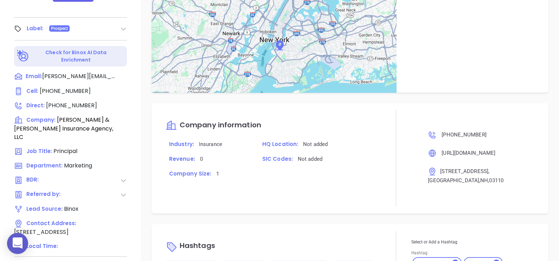
scroll to position [360, 0]
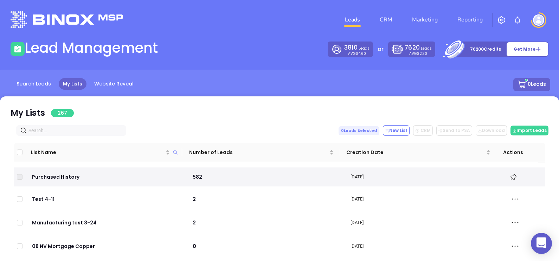
click at [53, 134] on input "text" at bounding box center [72, 131] width 88 height 8
paste input "[PERSON_NAME][DOMAIN_NAME]"
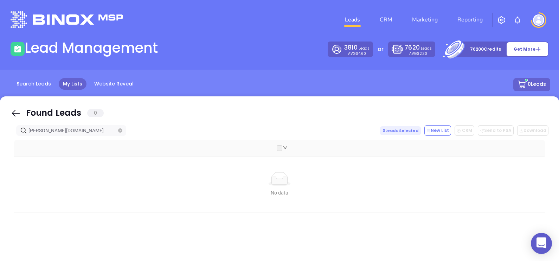
type input "[PERSON_NAME][DOMAIN_NAME]"
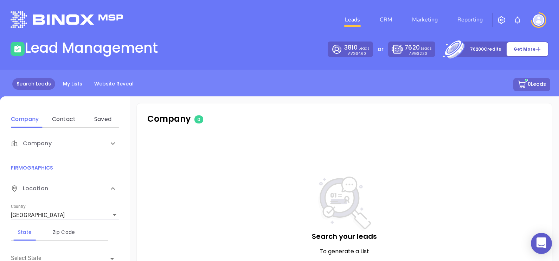
click at [60, 126] on div "Contact" at bounding box center [64, 119] width 28 height 17
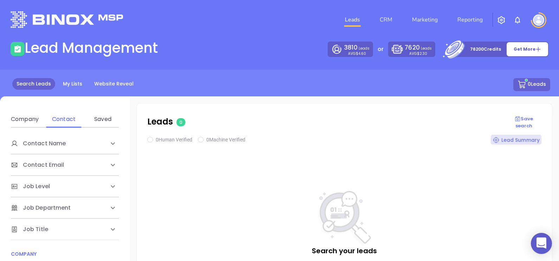
scroll to position [88, 0]
drag, startPoint x: 63, startPoint y: 186, endPoint x: 63, endPoint y: 197, distance: 10.5
click at [63, 187] on div "Company" at bounding box center [57, 186] width 93 height 8
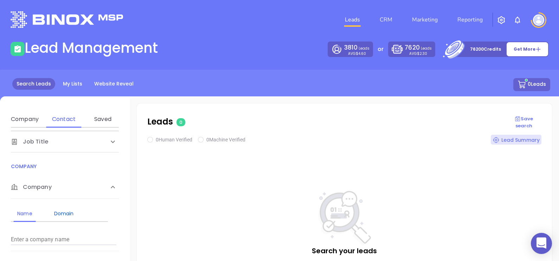
click at [69, 209] on div "Domain" at bounding box center [64, 213] width 28 height 8
click at [71, 237] on input "Enter a company name" at bounding box center [63, 239] width 105 height 11
paste input "vaillancourt-woodward.com"
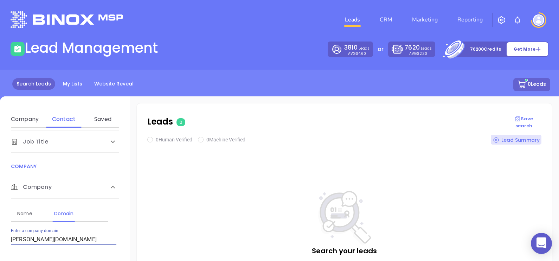
type input "vaillancourt-woodward.com"
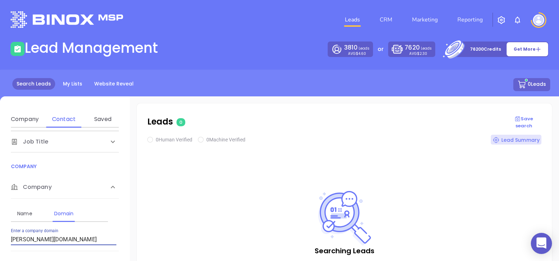
checkbox input "true"
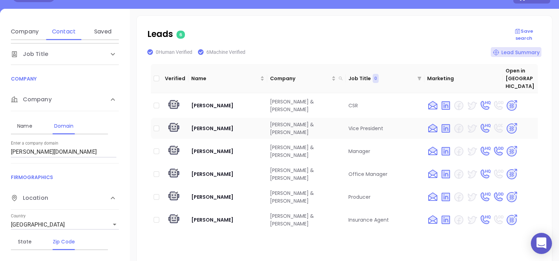
click at [508, 122] on img at bounding box center [511, 128] width 12 height 12
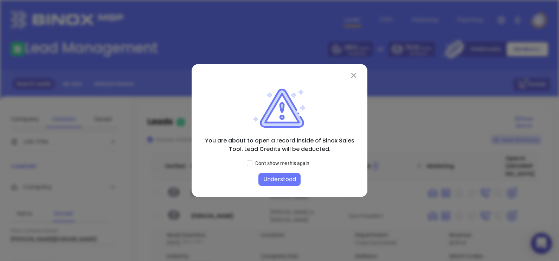
click at [286, 176] on button "Understood" at bounding box center [279, 179] width 42 height 13
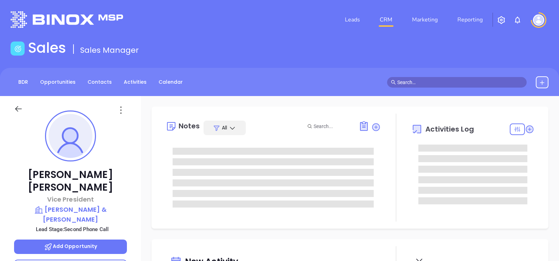
type input "[DATE]"
type input "[PERSON_NAME]"
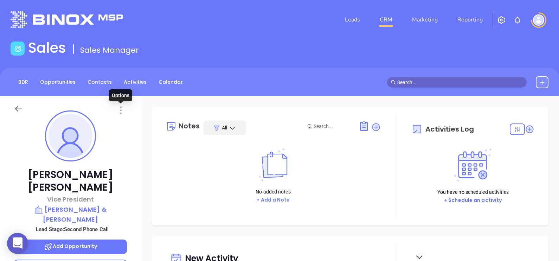
click at [118, 107] on icon at bounding box center [120, 109] width 11 height 11
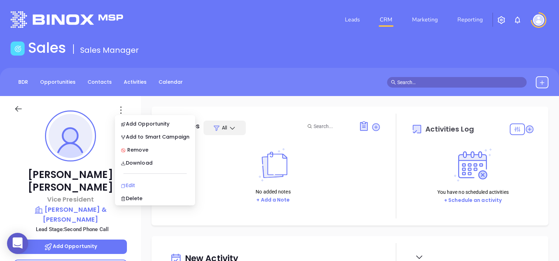
click at [146, 180] on li "Edit" at bounding box center [154, 185] width 77 height 15
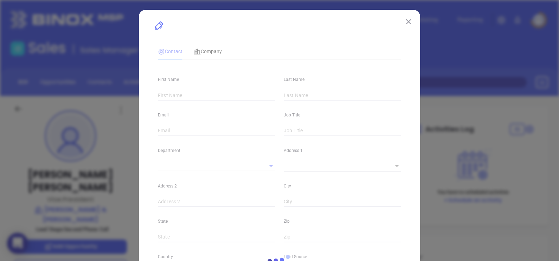
type input "[PERSON_NAME]"
type input "[PERSON_NAME][EMAIL_ADDRESS][PERSON_NAME][DOMAIN_NAME]"
type input "Vice President"
type input "1"
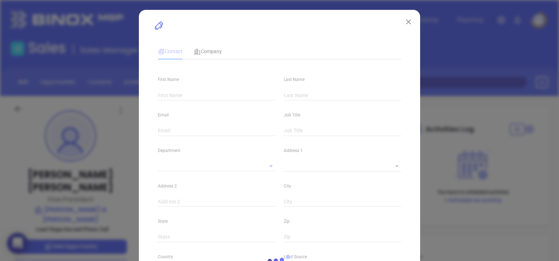
type input "[DOMAIN_NAME][URL][PERSON_NAME]"
type input "Marketing"
type input "Website Reveal"
type input "undefined undefined"
type input "Second Phone Call"
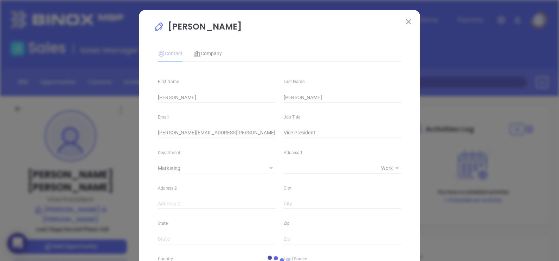
type input "[PHONE_NUMBER]"
type input "1"
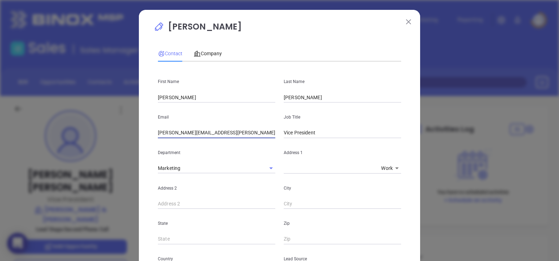
drag, startPoint x: 253, startPoint y: 132, endPoint x: 137, endPoint y: 140, distance: 117.0
click at [139, 140] on div "[PERSON_NAME] Contact Company First Name [PERSON_NAME] Last Name [PERSON_NAME] …" at bounding box center [279, 255] width 281 height 490
type input "VP"
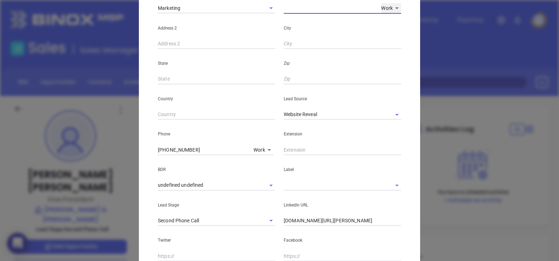
scroll to position [175, 0]
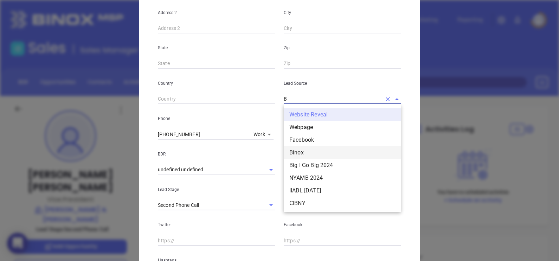
click at [295, 151] on li "Binox" at bounding box center [342, 152] width 117 height 13
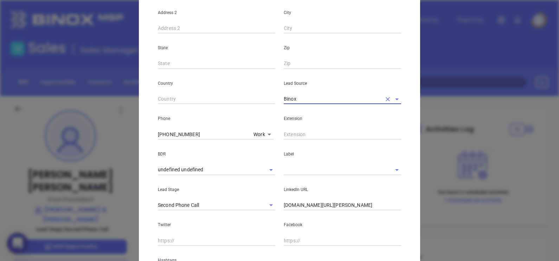
type input "Binox"
paste input "244"
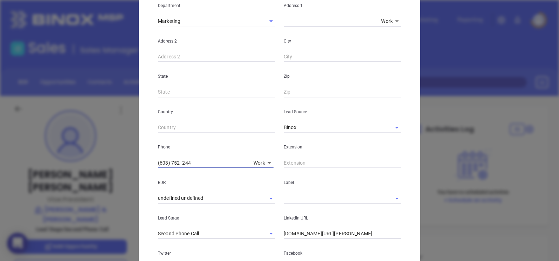
scroll to position [220, 0]
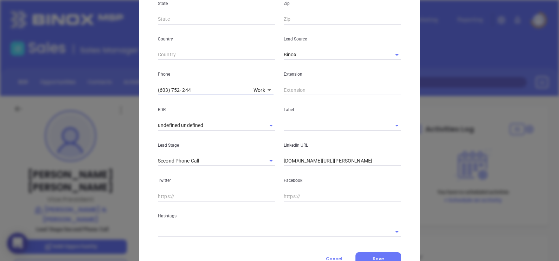
click at [180, 91] on input "(603) 752- 244" at bounding box center [204, 90] width 93 height 11
type input "( ) -"
drag, startPoint x: 191, startPoint y: 91, endPoint x: 102, endPoint y: 84, distance: 89.6
click at [102, 84] on div "Michael Oneil Contact Company First Name Michael Last Name Oneil Email michael_…" at bounding box center [279, 130] width 559 height 261
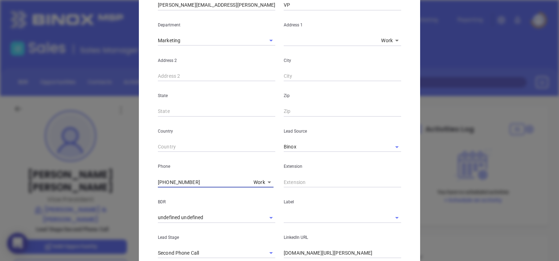
scroll to position [0, 0]
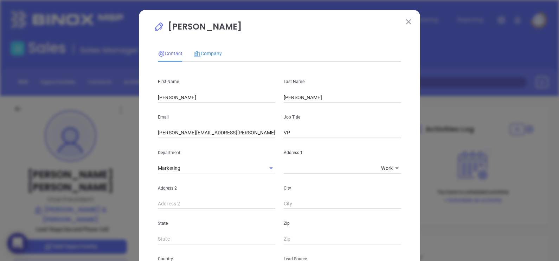
type input "(603) 752-2440"
click at [200, 46] on div "Company" at bounding box center [208, 53] width 28 height 16
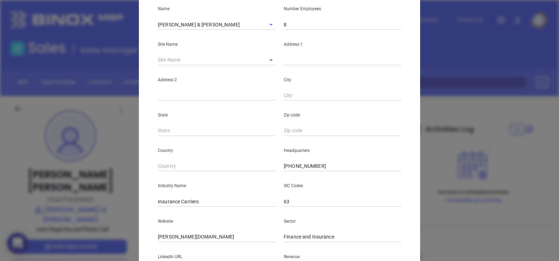
scroll to position [132, 0]
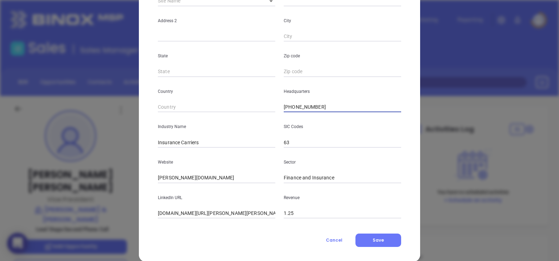
drag, startPoint x: 319, startPoint y: 106, endPoint x: 234, endPoint y: 104, distance: 85.8
click at [220, 99] on div "Country Headquarters (603) 752-2583" at bounding box center [280, 94] width 252 height 35
paste input "440"
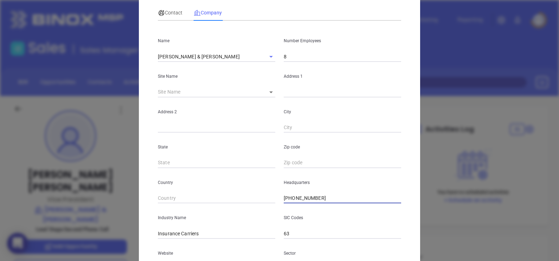
scroll to position [0, 0]
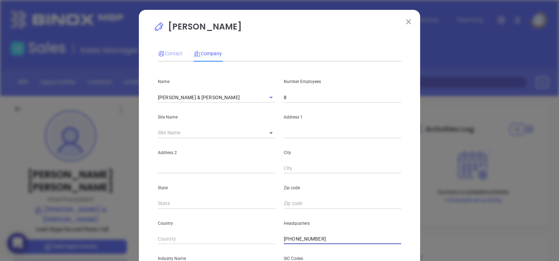
type input "(603) 752-2440"
click at [177, 53] on span "Contact" at bounding box center [170, 54] width 25 height 6
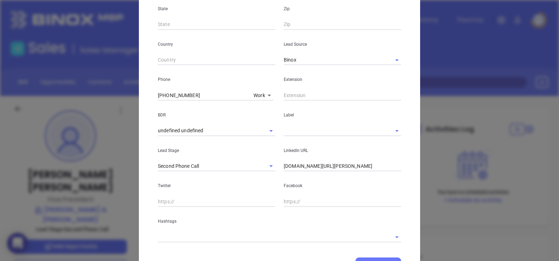
scroll to position [220, 0]
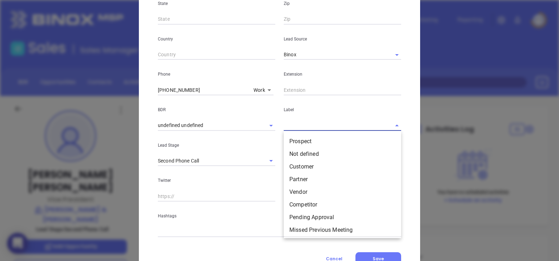
drag, startPoint x: 298, startPoint y: 127, endPoint x: 302, endPoint y: 135, distance: 8.6
click at [298, 128] on input "text" at bounding box center [333, 125] width 98 height 10
click at [306, 140] on li "Prospect" at bounding box center [342, 141] width 117 height 13
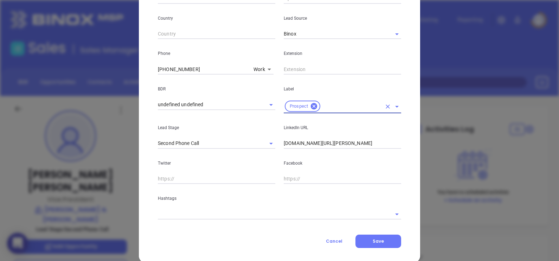
scroll to position [252, 0]
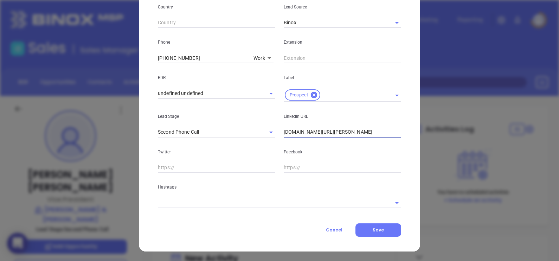
click at [380, 130] on input "linkedin.com/in/michael-o-neil-2a727120" at bounding box center [342, 132] width 117 height 11
drag, startPoint x: 376, startPoint y: 131, endPoint x: 276, endPoint y: 112, distance: 102.2
click at [279, 112] on div "LinkedIn URL linkedin.com/in/michael-o-neil-2a727120" at bounding box center [342, 119] width 126 height 35
paste input "www.linkedin.com/in/michael-o-neil-2a727120/"
type input "www.linkedin.com/in/michael-o-neil-2a727120/"
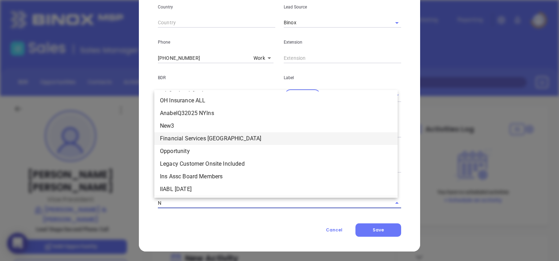
type input "NH"
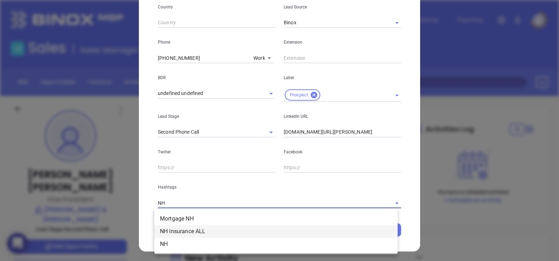
click at [193, 233] on li "NH Insurance ALL" at bounding box center [275, 231] width 243 height 13
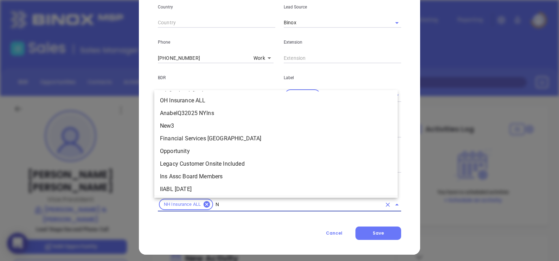
type input "NH"
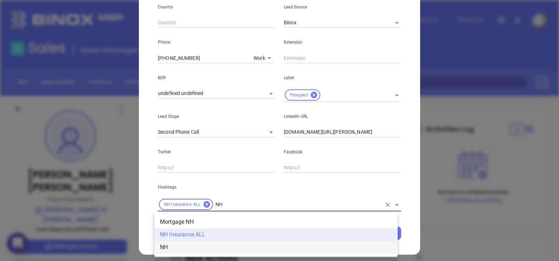
click at [195, 245] on li "NH" at bounding box center [275, 247] width 243 height 13
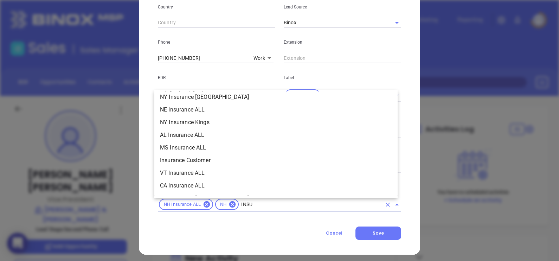
scroll to position [244, 0]
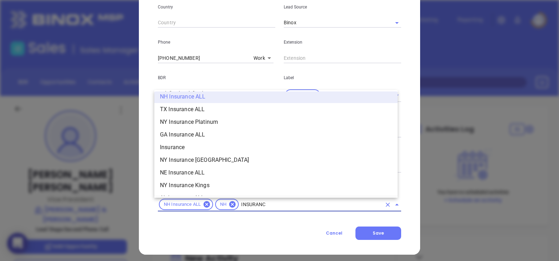
type input "INSURANCE"
click at [180, 147] on li "Insurance" at bounding box center [275, 147] width 243 height 13
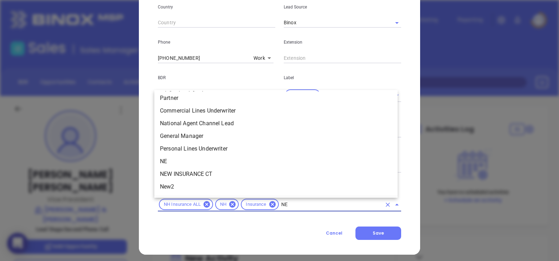
scroll to position [0, 0]
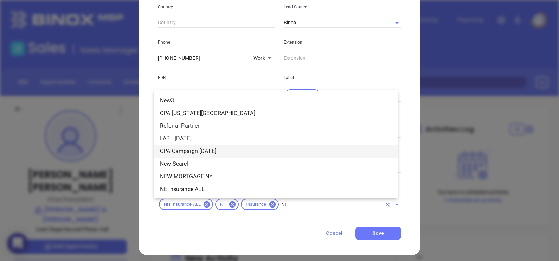
type input "NEW"
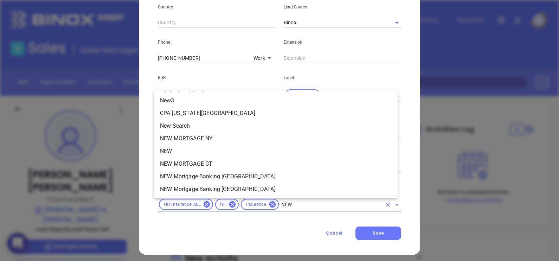
click at [183, 151] on li "NEW" at bounding box center [275, 151] width 243 height 13
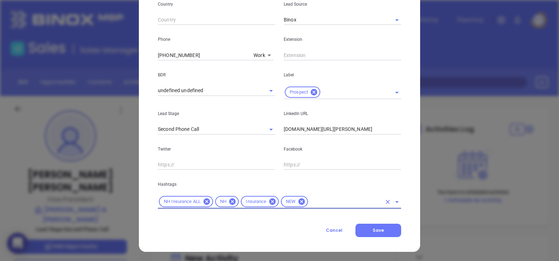
scroll to position [255, 0]
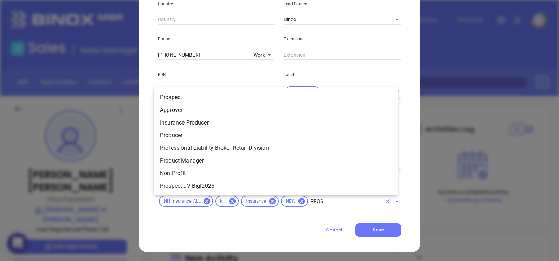
type input "PROSP"
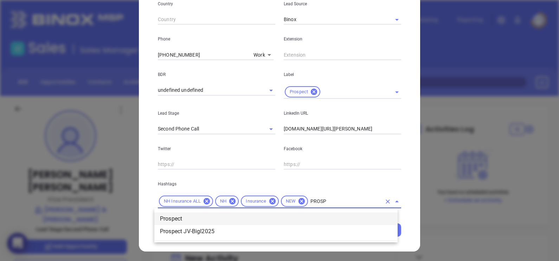
click at [221, 216] on li "Prospect" at bounding box center [275, 218] width 243 height 13
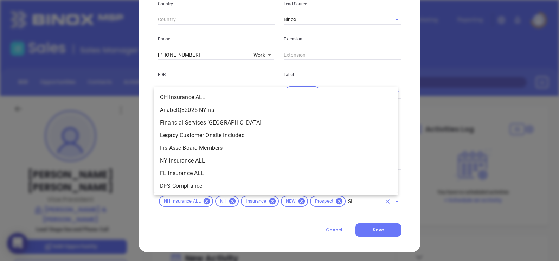
scroll to position [0, 0]
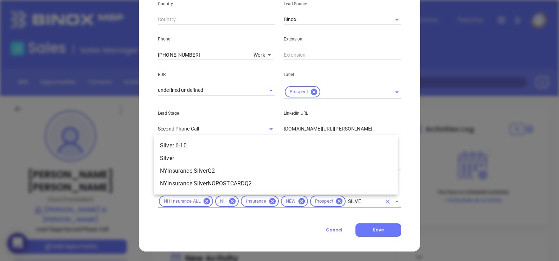
type input "SILVER"
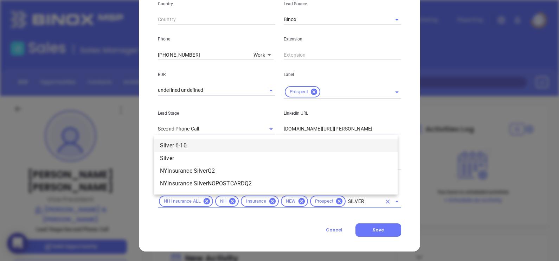
click at [202, 149] on li "Silver 6-10" at bounding box center [275, 145] width 243 height 13
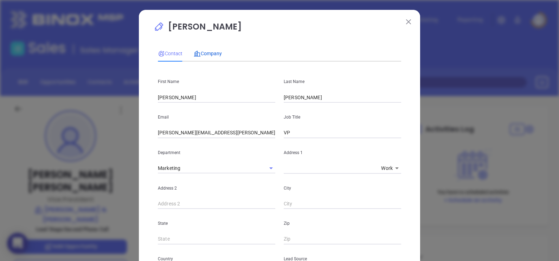
drag, startPoint x: 216, startPoint y: 50, endPoint x: 226, endPoint y: 62, distance: 15.4
click at [215, 51] on span "Company" at bounding box center [208, 54] width 28 height 6
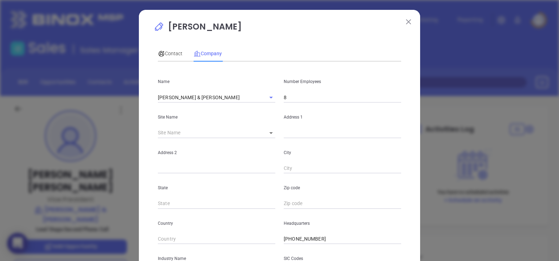
click at [289, 97] on input "8" at bounding box center [342, 97] width 117 height 11
drag, startPoint x: 268, startPoint y: 129, endPoint x: 270, endPoint y: 132, distance: 4.0
click at [268, 130] on body "0 Leads CRM Marketing Reporting Financial Leads Leads Sales Sales Manager BDR O…" at bounding box center [279, 130] width 559 height 261
click at [272, 133] on div at bounding box center [279, 130] width 559 height 261
click at [268, 133] on body "0 Leads CRM Marketing Reporting Financial Leads Leads Sales Sales Manager BDR O…" at bounding box center [279, 130] width 559 height 261
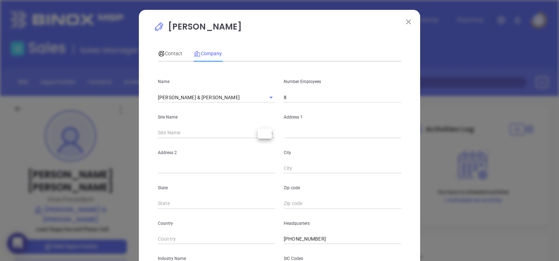
click at [268, 134] on li at bounding box center [265, 133] width 14 height 4
type input "125751"
type input "US"
click at [310, 134] on input "text" at bounding box center [342, 133] width 117 height 11
paste input "15 Exchange St PO Box 8 Berlin, NH 03570"
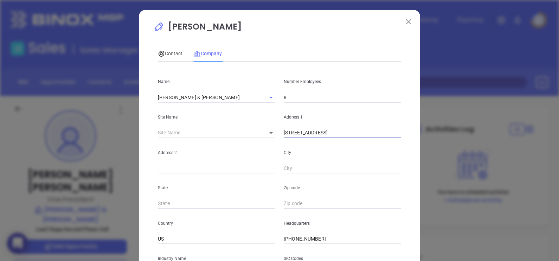
drag, startPoint x: 380, startPoint y: 135, endPoint x: 362, endPoint y: 145, distance: 20.9
click at [362, 145] on div "Name Vaillancourt & Woodward Number Employees 8 Site Name ​ 125751 Address 1 15…" at bounding box center [279, 208] width 243 height 283
type input "15 Exchange St PO Box 8 Berlin, NH"
click at [294, 202] on input "text" at bounding box center [342, 203] width 117 height 11
paste input "03570"
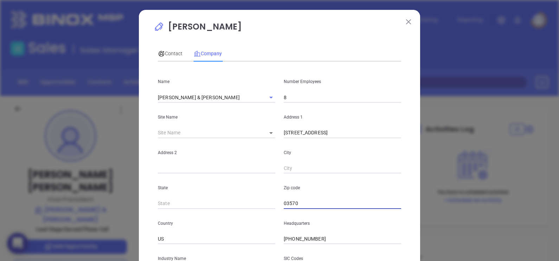
type input "03570"
drag, startPoint x: 378, startPoint y: 133, endPoint x: 350, endPoint y: 148, distance: 31.9
click at [350, 148] on div "Name Vaillancourt & Woodward Number Employees 8 Site Name ​ 125751 Address 1 15…" at bounding box center [279, 208] width 243 height 283
type input "15 Exchange St PO Box 8"
paste input "Berlin"
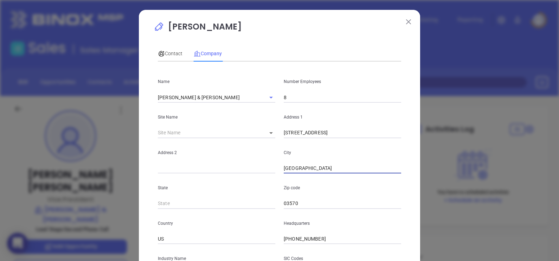
type input "Berlin"
click at [208, 207] on input "text" at bounding box center [216, 203] width 117 height 11
type input "NH"
click at [357, 132] on input "15 Exchange St PO Box 8" at bounding box center [342, 133] width 117 height 11
drag, startPoint x: 361, startPoint y: 136, endPoint x: 317, endPoint y: 145, distance: 45.0
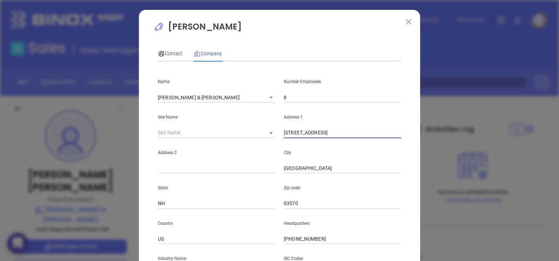
click at [317, 145] on div "Name Vaillancourt & Woodward Number Employees 8 Site Name ​ 125751 Address 1 15…" at bounding box center [279, 208] width 243 height 283
type input "15 Exchange St"
click at [172, 167] on input "text" at bounding box center [216, 168] width 117 height 11
paste input "PO Box 8"
type input "PO Box 8"
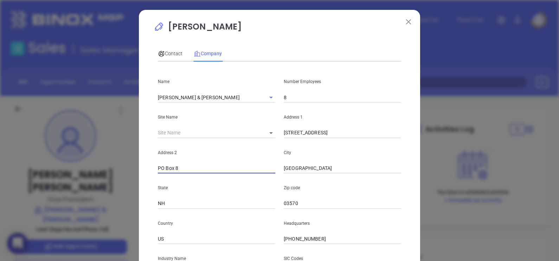
click at [337, 128] on input "15 Exchange St" at bounding box center [342, 133] width 117 height 11
type input "15 Exchange St"
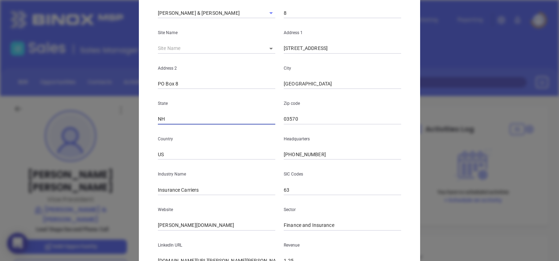
scroll to position [88, 0]
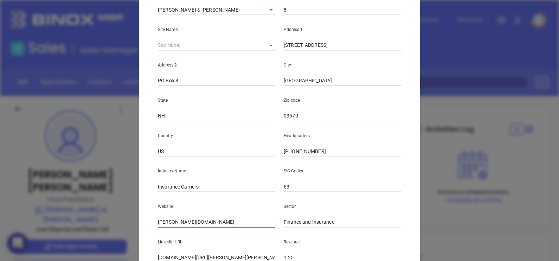
paste input "http://vaillancourt-woodward.com/"
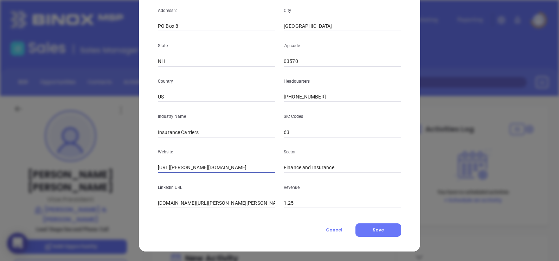
type input "http://vaillancourt-woodward.com/"
paste input "www.linkedin.com/company/vaillancourt-&-woodward/"
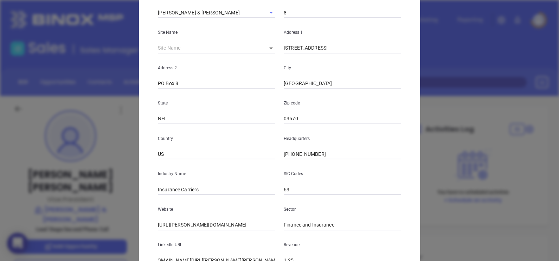
scroll to position [0, 0]
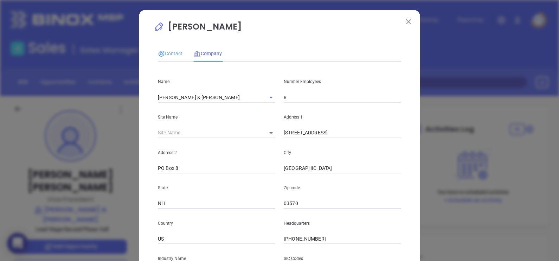
type input "www.linkedin.com/company/vaillancourt-&-woodward/"
click at [171, 58] on div "Contact" at bounding box center [170, 53] width 25 height 16
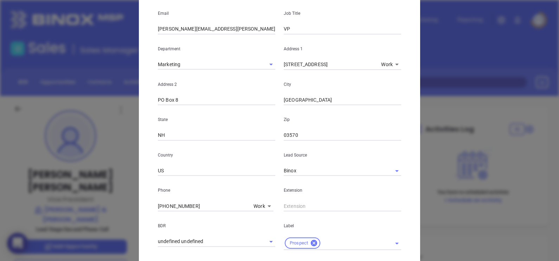
scroll to position [268, 0]
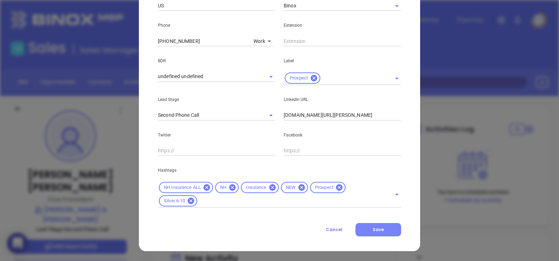
click at [377, 233] on button "Save" at bounding box center [378, 229] width 46 height 13
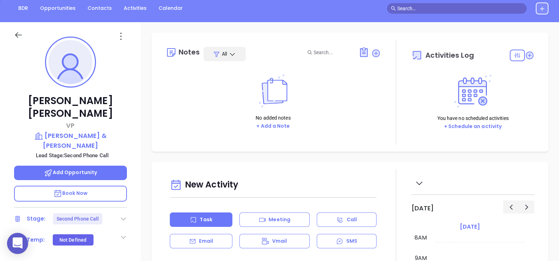
scroll to position [88, 0]
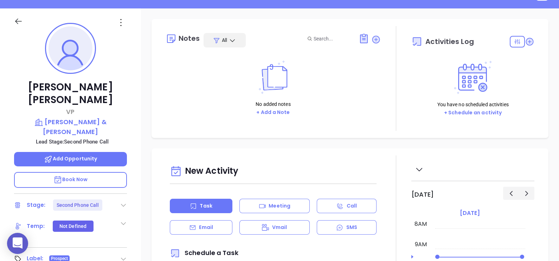
click at [122, 201] on icon at bounding box center [123, 204] width 7 height 7
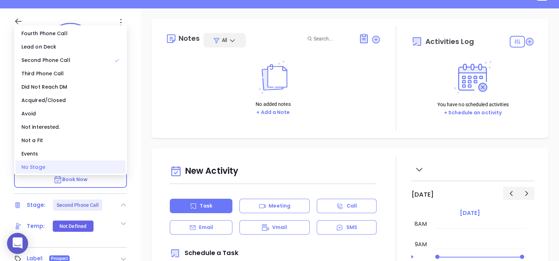
click at [108, 163] on div "No Stage" at bounding box center [70, 166] width 110 height 13
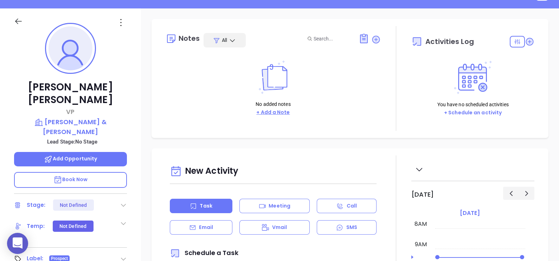
click at [286, 109] on button "+ Add a Note" at bounding box center [273, 112] width 38 height 8
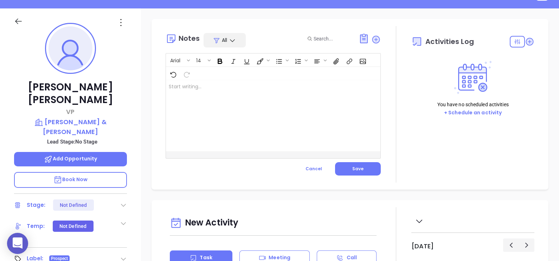
click at [284, 110] on div at bounding box center [265, 115] width 199 height 71
click at [356, 166] on span "Save" at bounding box center [357, 169] width 11 height 6
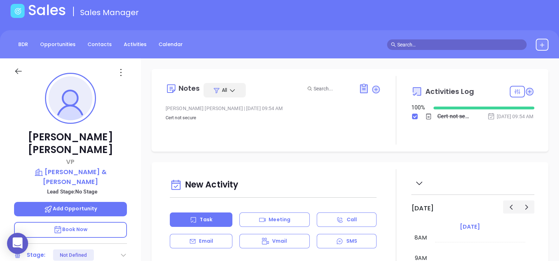
scroll to position [0, 0]
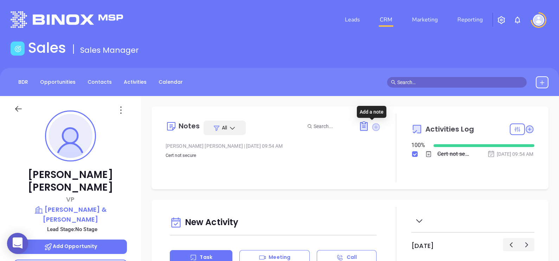
drag, startPoint x: 371, startPoint y: 127, endPoint x: 350, endPoint y: 140, distance: 24.9
click at [372, 127] on icon at bounding box center [376, 127] width 8 height 8
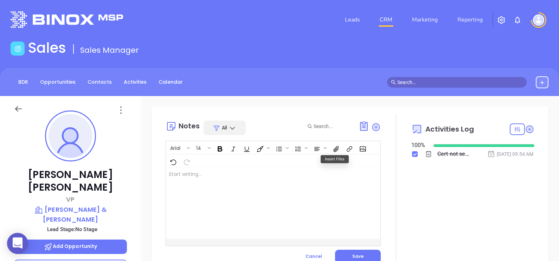
click at [237, 179] on div at bounding box center [265, 203] width 199 height 71
click at [365, 254] on button "Save" at bounding box center [358, 256] width 46 height 13
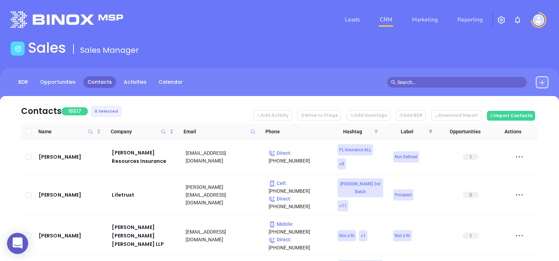
click at [375, 130] on icon "filter" at bounding box center [376, 132] width 4 height 4
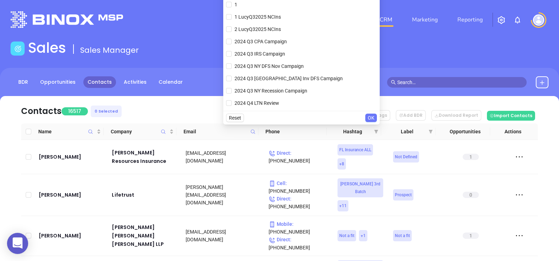
click at [186, 107] on nav "Contacts 16517 0 Selected Add Activity Move to Stage Add Hashtags Add BDR Downl…" at bounding box center [279, 109] width 517 height 27
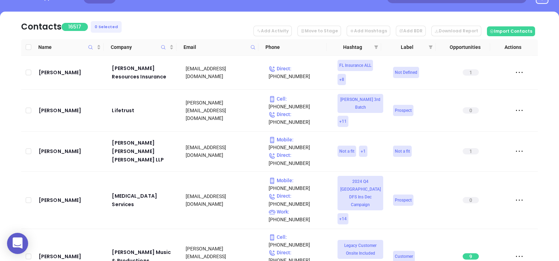
scroll to position [88, 0]
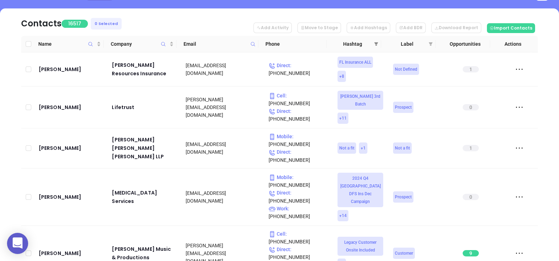
click at [377, 44] on icon "filter" at bounding box center [376, 44] width 4 height 4
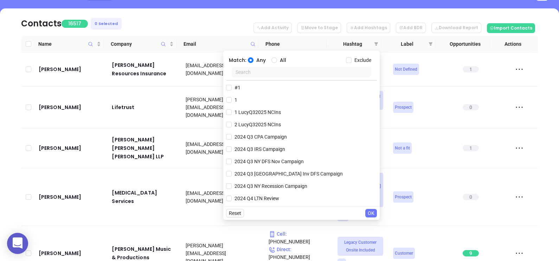
click at [266, 70] on input "text" at bounding box center [302, 72] width 140 height 11
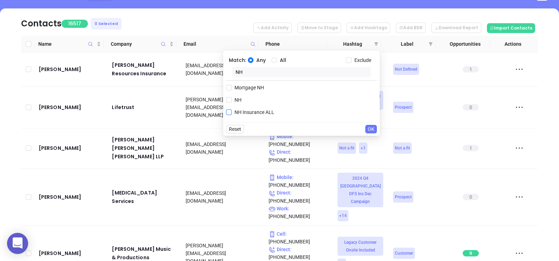
type input "NH"
click at [264, 115] on span "NH Insurance ALL" at bounding box center [254, 112] width 45 height 8
click at [232, 115] on input "NH Insurance ALL" at bounding box center [229, 112] width 6 height 6
checkbox input "true"
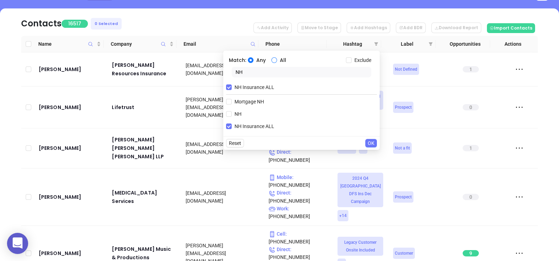
click at [275, 62] on input "All" at bounding box center [274, 60] width 6 height 6
radio input "true"
click at [275, 70] on input "NH" at bounding box center [302, 72] width 140 height 11
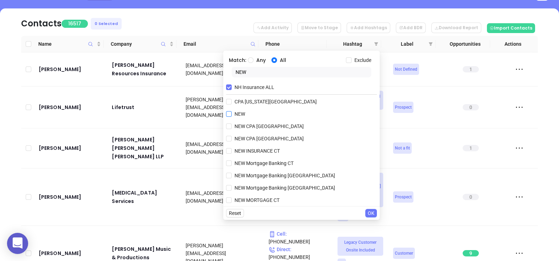
type input "NEW"
click at [242, 115] on span "NEW" at bounding box center [240, 114] width 16 height 8
click at [232, 115] on input "NEW" at bounding box center [229, 114] width 6 height 6
checkbox input "true"
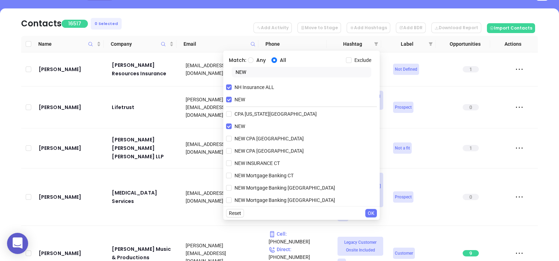
click at [371, 212] on span "OK" at bounding box center [371, 213] width 7 height 8
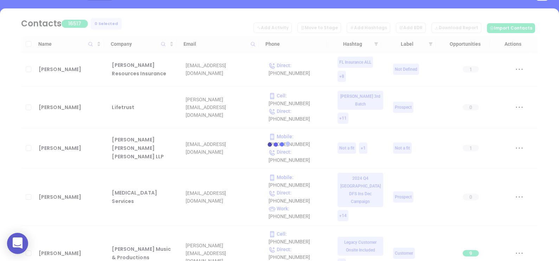
scroll to position [0, 0]
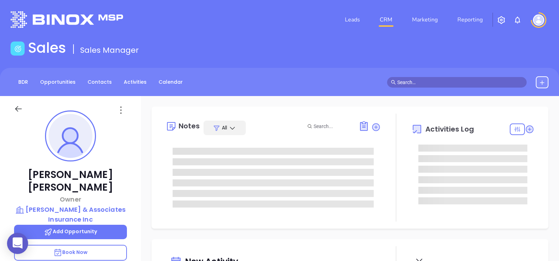
type input "[DATE]"
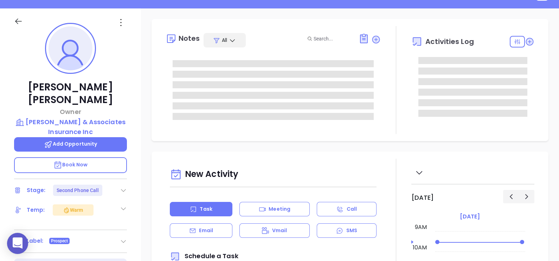
type input "[PERSON_NAME]"
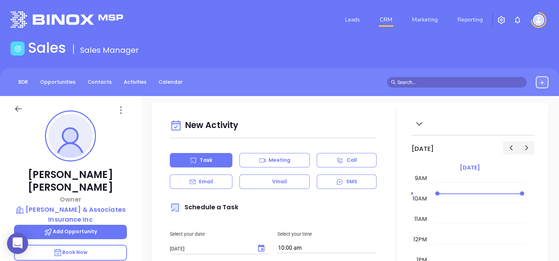
scroll to position [175, 0]
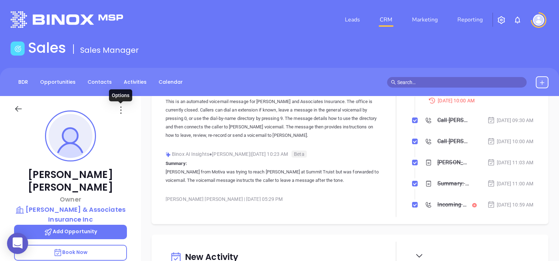
click at [124, 106] on icon at bounding box center [120, 109] width 11 height 11
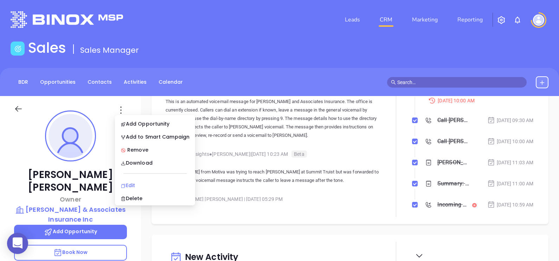
click at [139, 186] on div "Edit" at bounding box center [155, 185] width 69 height 8
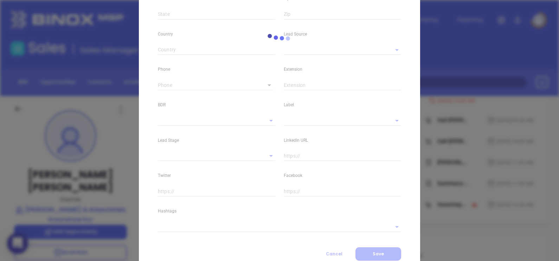
scroll to position [158, 0]
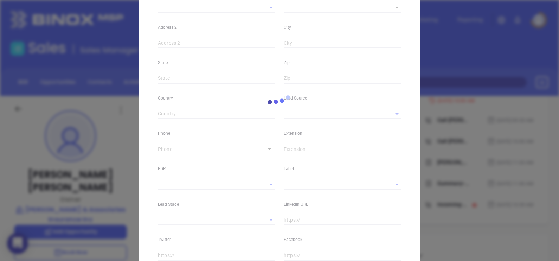
type input "Sammy"
type input "Truett"
type input "sammy@mooreandassoc.net"
type input "Owner"
type textarea "508A Highway 17 S"
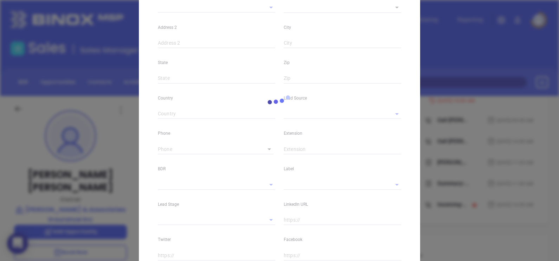
type input "1"
type input "Surfside Beach"
type input "SC"
type input "29575"
type input "United States"
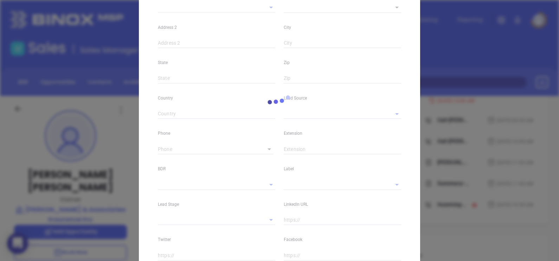
type input "www.linkedin.com/in/sammy-truett-aa88b0b3/"
type input "Marketing"
type input "Binox"
type input "Lucy Lechado"
type input "Second Phone Call"
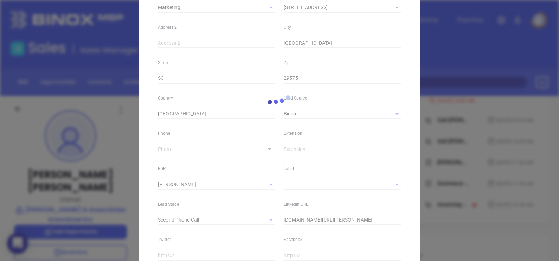
scroll to position [161, 0]
type input "1"
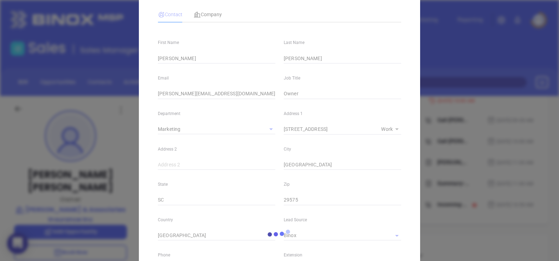
scroll to position [0, 0]
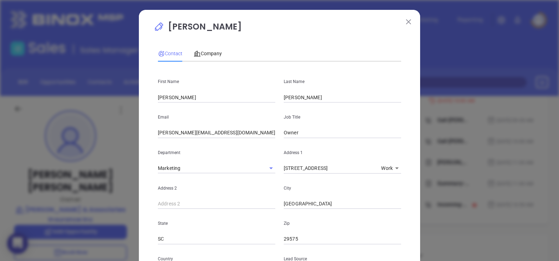
drag, startPoint x: 143, startPoint y: 204, endPoint x: 142, endPoint y: 199, distance: 5.7
click at [143, 204] on div "Sammy Truett Contact Company First Name Sammy Last Name Truett Email sammy@moor…" at bounding box center [279, 265] width 281 height 510
drag, startPoint x: 234, startPoint y: 26, endPoint x: 226, endPoint y: 30, distance: 8.3
click at [226, 30] on p "Sammy Truett" at bounding box center [280, 28] width 252 height 16
drag, startPoint x: 235, startPoint y: 25, endPoint x: 225, endPoint y: 28, distance: 11.3
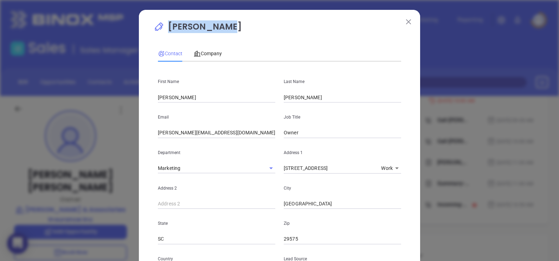
click at [225, 28] on p "Sammy Truett" at bounding box center [280, 28] width 252 height 16
copy p "Sammy Truett"
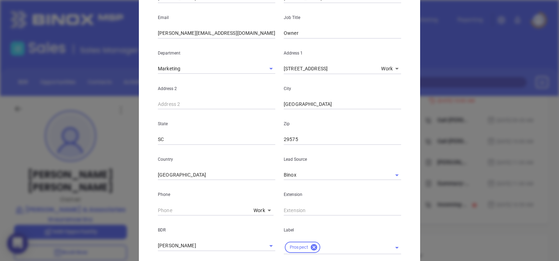
scroll to position [220, 0]
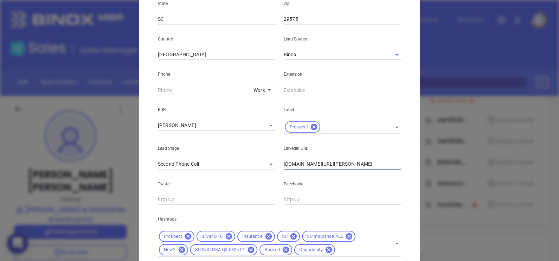
drag, startPoint x: 390, startPoint y: 166, endPoint x: 280, endPoint y: 161, distance: 110.1
click at [284, 161] on input "www.linkedin.com/in/sammy-truett-aa88b0b3/" at bounding box center [342, 164] width 117 height 11
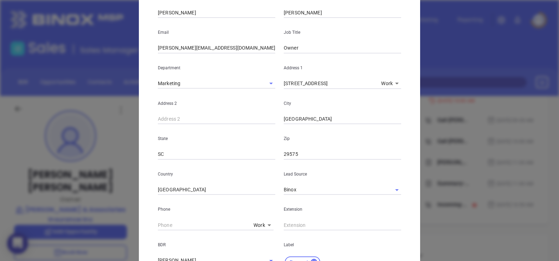
scroll to position [0, 0]
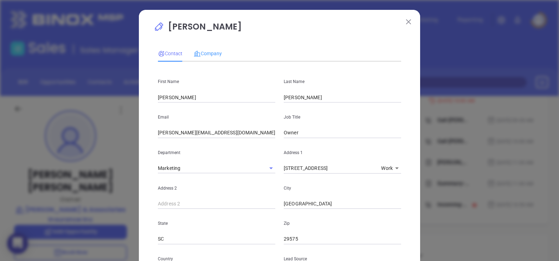
click at [211, 58] on div "Company" at bounding box center [208, 53] width 28 height 16
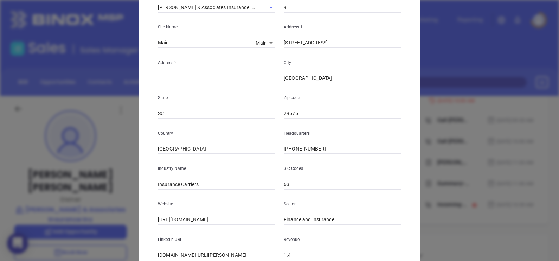
scroll to position [142, 0]
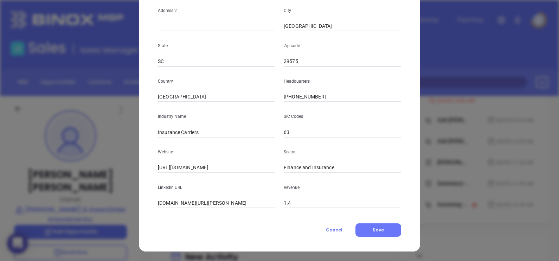
click at [258, 200] on input "www.linkedin.com/company/moore-and-associates-insurance-of-surfside-inc-/" at bounding box center [216, 203] width 117 height 11
click at [259, 205] on input "www.linkedin.com/company/moore-and-associates-insurance-of-surfside-inc-/" at bounding box center [216, 203] width 117 height 11
click at [333, 225] on button "Cancel" at bounding box center [334, 229] width 43 height 13
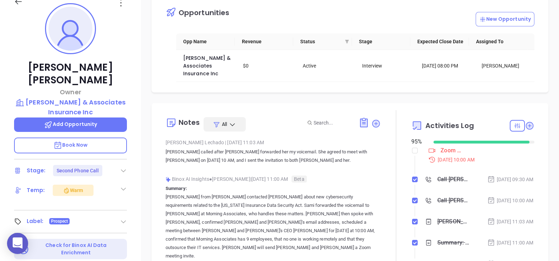
scroll to position [0, 0]
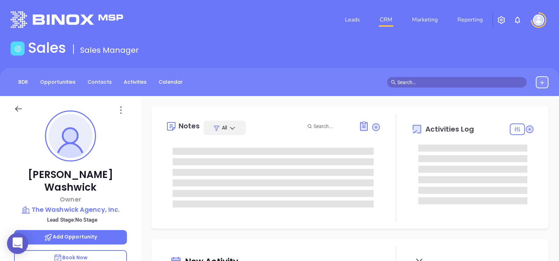
type input "[PERSON_NAME]"
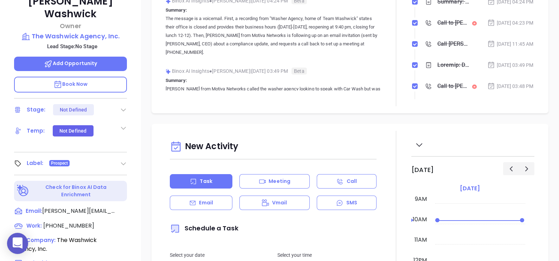
scroll to position [63, 0]
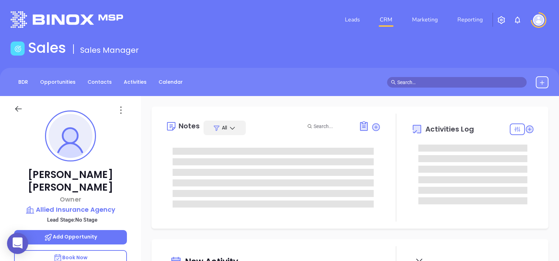
type input "[DATE]"
type input "[PERSON_NAME]"
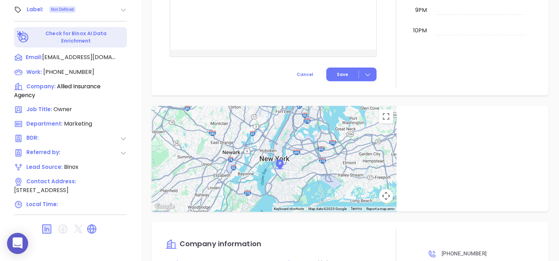
scroll to position [351, 0]
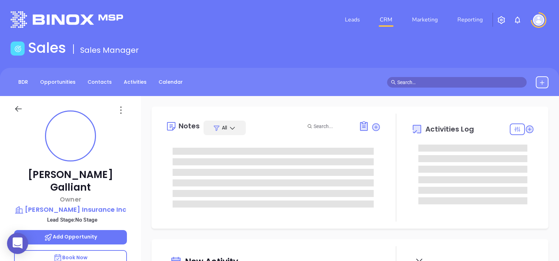
type input "[DATE]"
type input "[PERSON_NAME]"
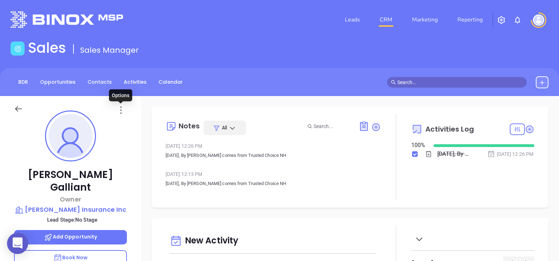
click at [118, 109] on icon at bounding box center [120, 109] width 11 height 11
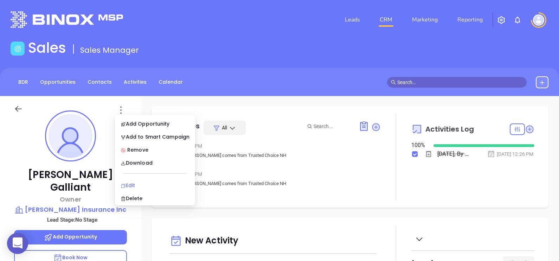
click at [140, 185] on div "Edit" at bounding box center [155, 185] width 69 height 8
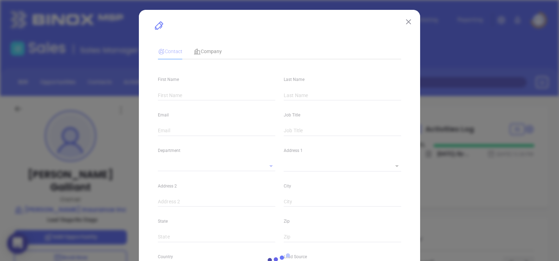
type input "[PERSON_NAME]"
type input "Galliant"
type input "[PERSON_NAME][EMAIL_ADDRESS][PERSON_NAME][DOMAIN_NAME]"
type input "Owner"
type input "1"
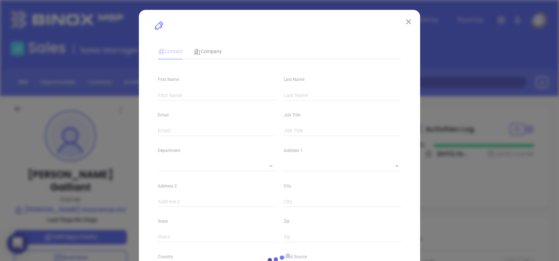
type input "[DOMAIN_NAME][URL][PERSON_NAME]"
type input "Marketing"
type input "Other"
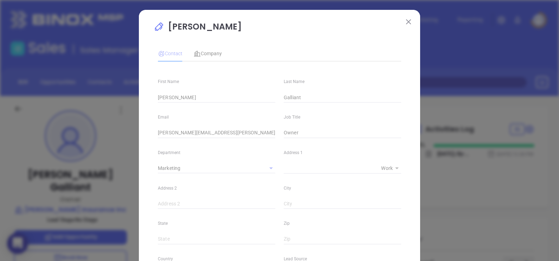
type input "1"
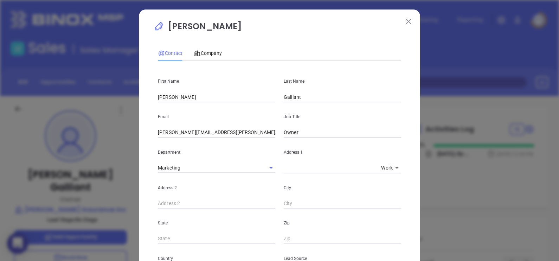
scroll to position [0, 0]
click at [212, 57] on div "Company" at bounding box center [208, 54] width 28 height 8
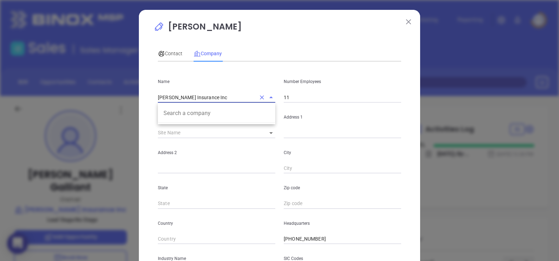
drag, startPoint x: 205, startPoint y: 97, endPoint x: 135, endPoint y: 90, distance: 69.9
click at [139, 90] on div "[PERSON_NAME] Contact Company First Name [PERSON_NAME] Last Name Galliant Email…" at bounding box center [279, 201] width 281 height 383
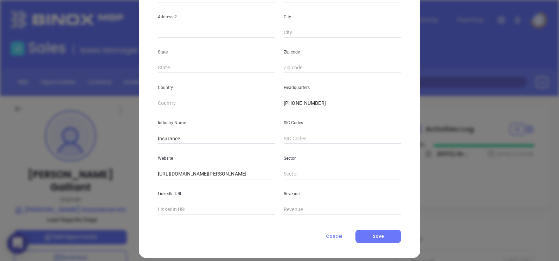
scroll to position [142, 0]
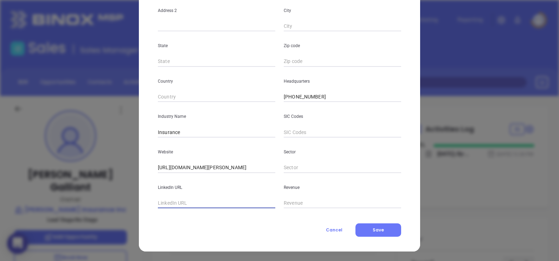
click at [195, 205] on input "text" at bounding box center [216, 203] width 117 height 11
paste input "[DOMAIN_NAME][URL][PERSON_NAME]"
type input "[DOMAIN_NAME][URL][PERSON_NAME]"
click at [376, 230] on span "Save" at bounding box center [378, 230] width 11 height 6
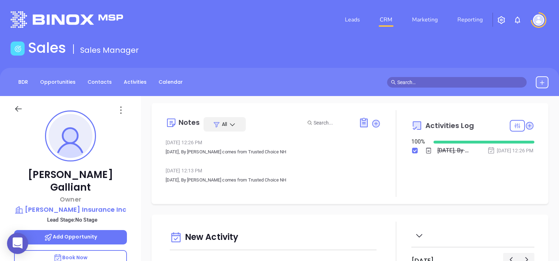
scroll to position [0, 0]
